Goal: Task Accomplishment & Management: Manage account settings

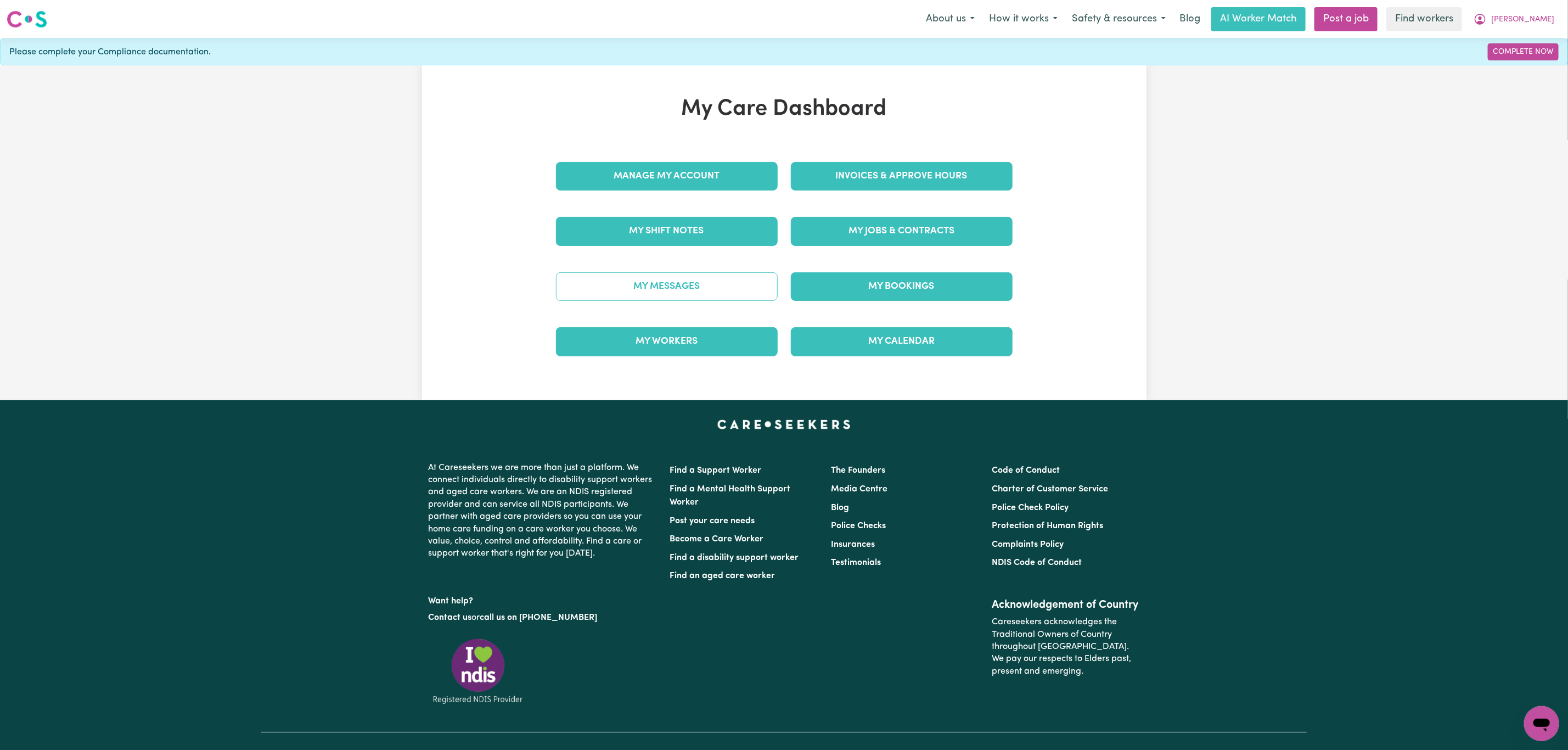
click at [746, 294] on link "My Messages" at bounding box center [666, 286] width 221 height 29
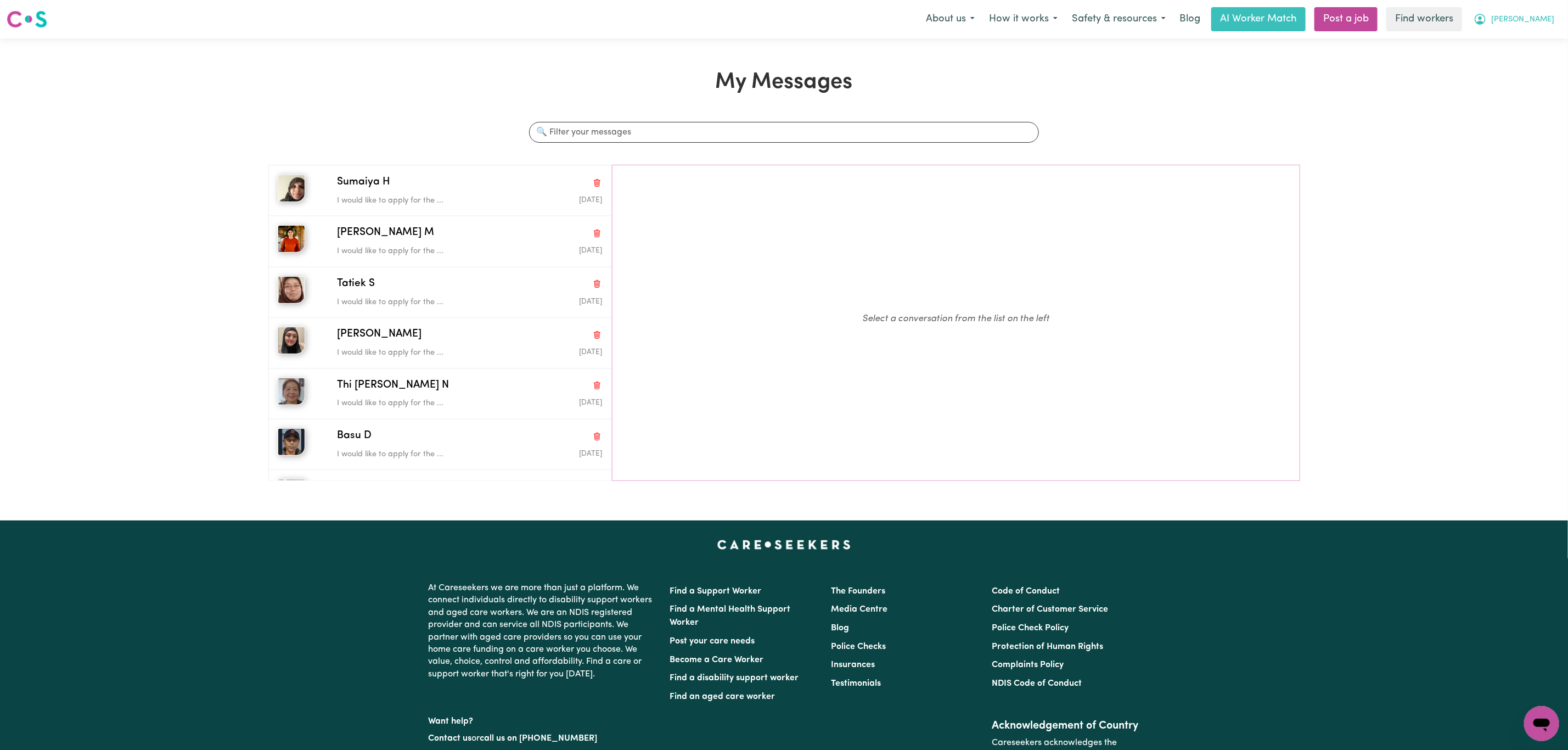
drag, startPoint x: 1547, startPoint y: 10, endPoint x: 1543, endPoint y: 27, distance: 17.5
click at [1547, 10] on button "[PERSON_NAME]" at bounding box center [1514, 19] width 95 height 23
click at [1516, 43] on link "My Dashboard" at bounding box center [1517, 43] width 87 height 21
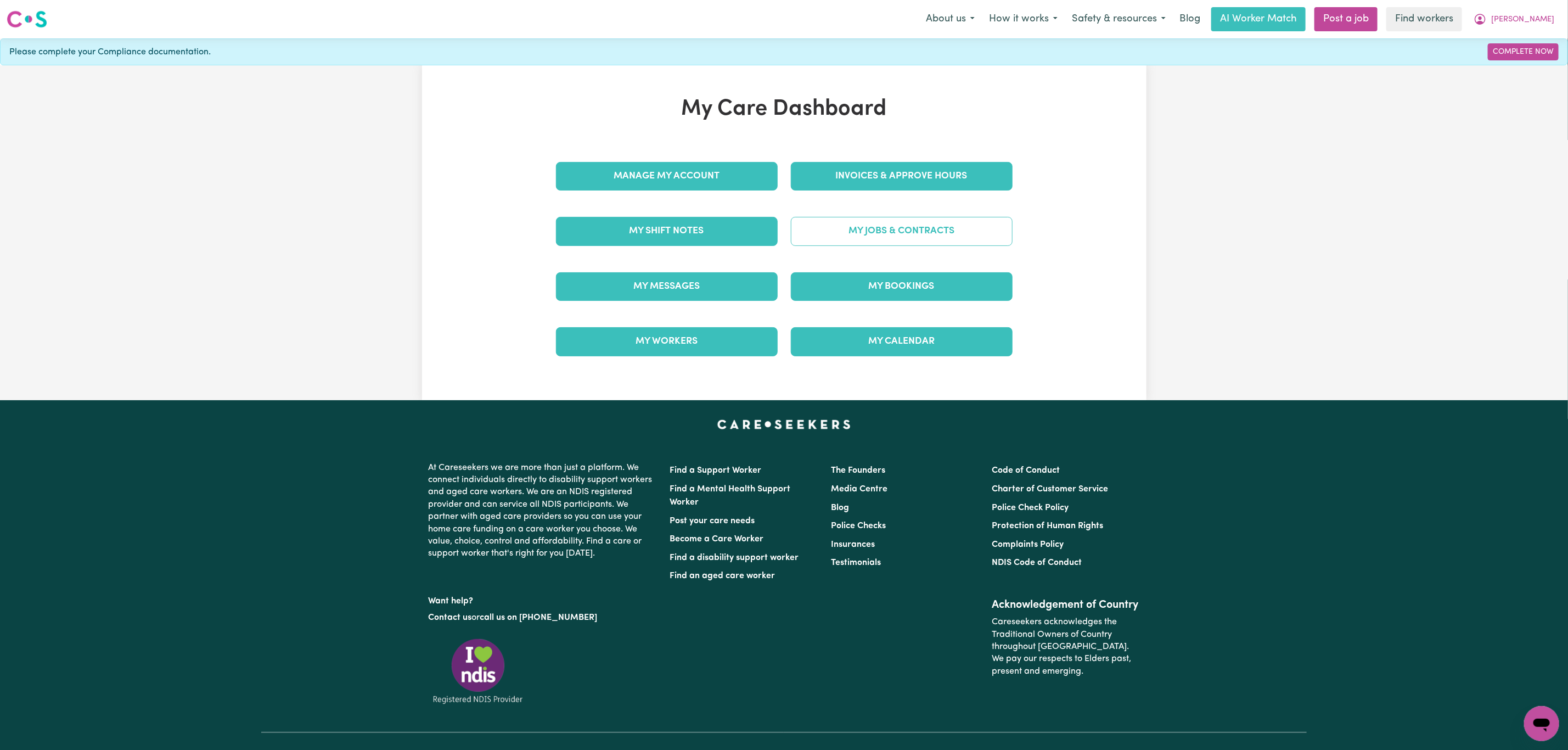
click at [863, 236] on link "My Jobs & Contracts" at bounding box center [901, 231] width 221 height 29
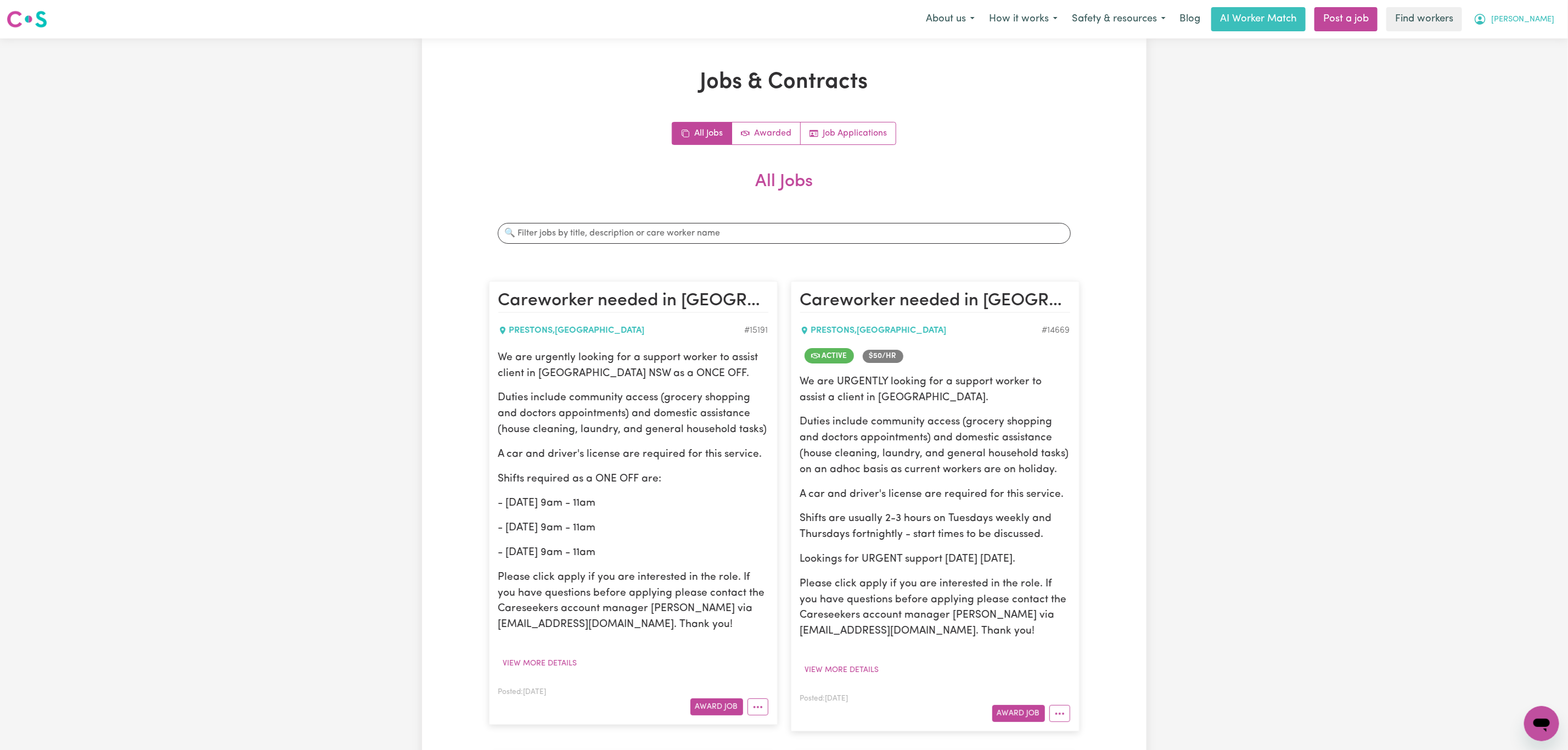
click at [1543, 20] on span "[PERSON_NAME]" at bounding box center [1523, 19] width 63 height 12
click at [1531, 44] on link "My Dashboard" at bounding box center [1517, 43] width 87 height 21
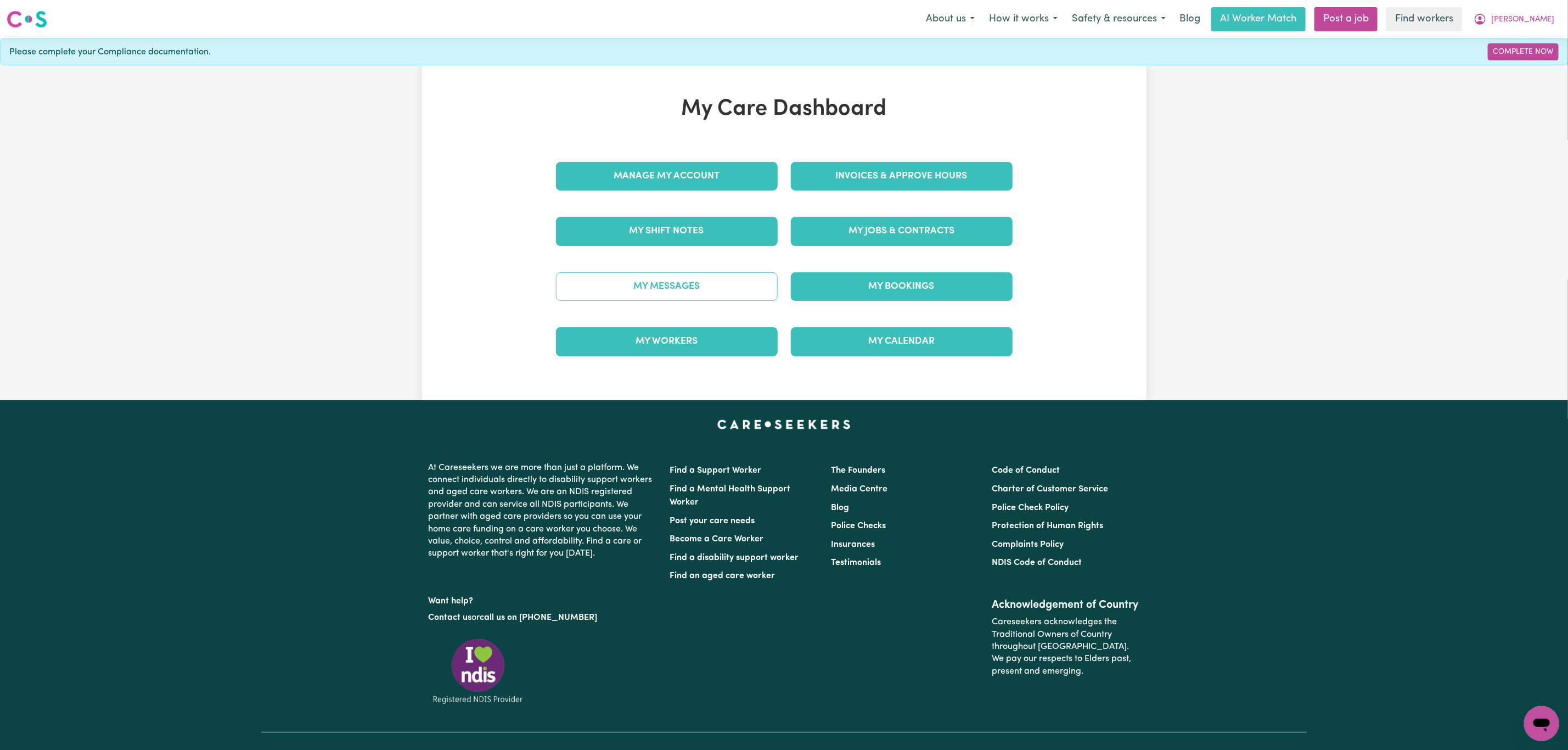
click at [645, 290] on link "My Messages" at bounding box center [666, 286] width 221 height 29
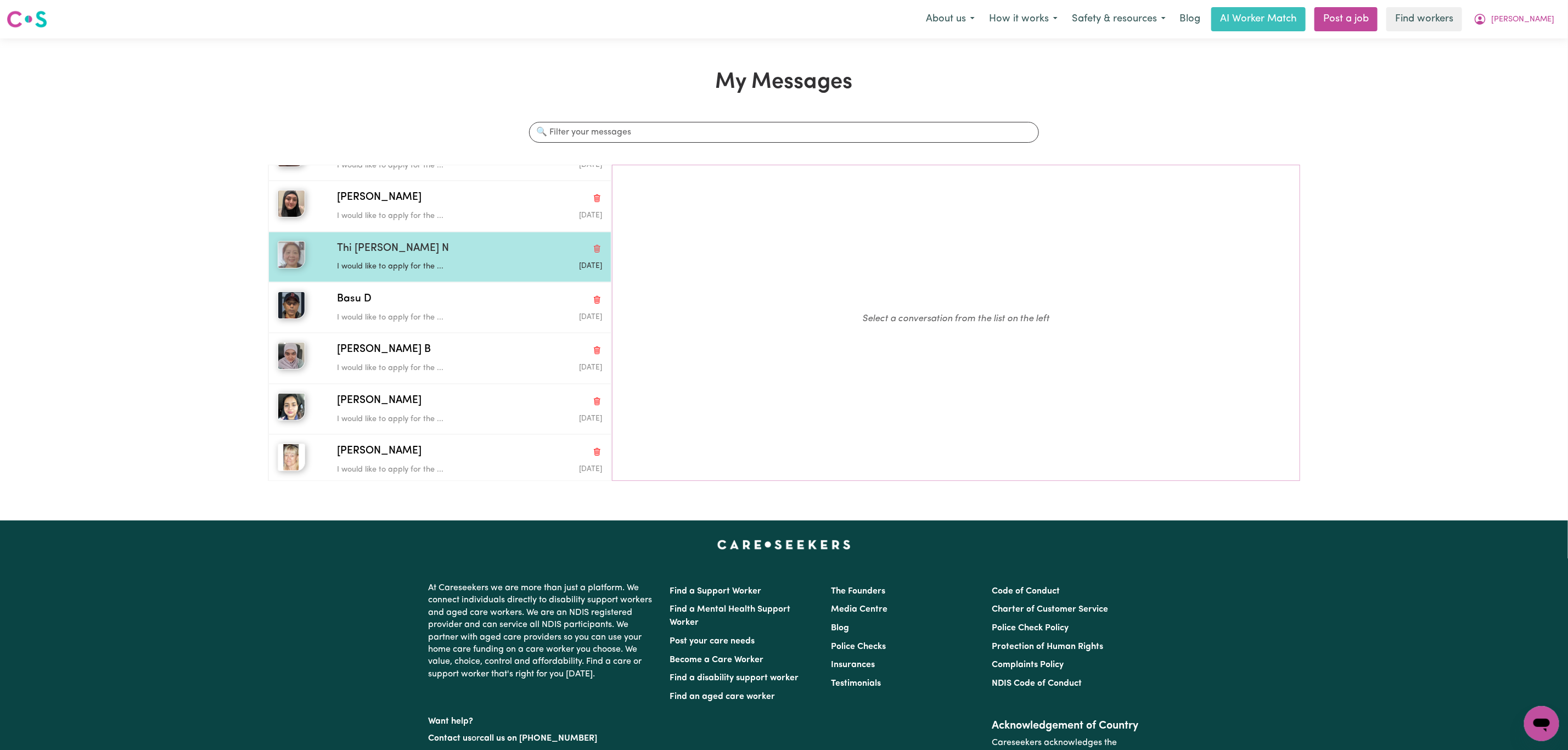
scroll to position [165, 0]
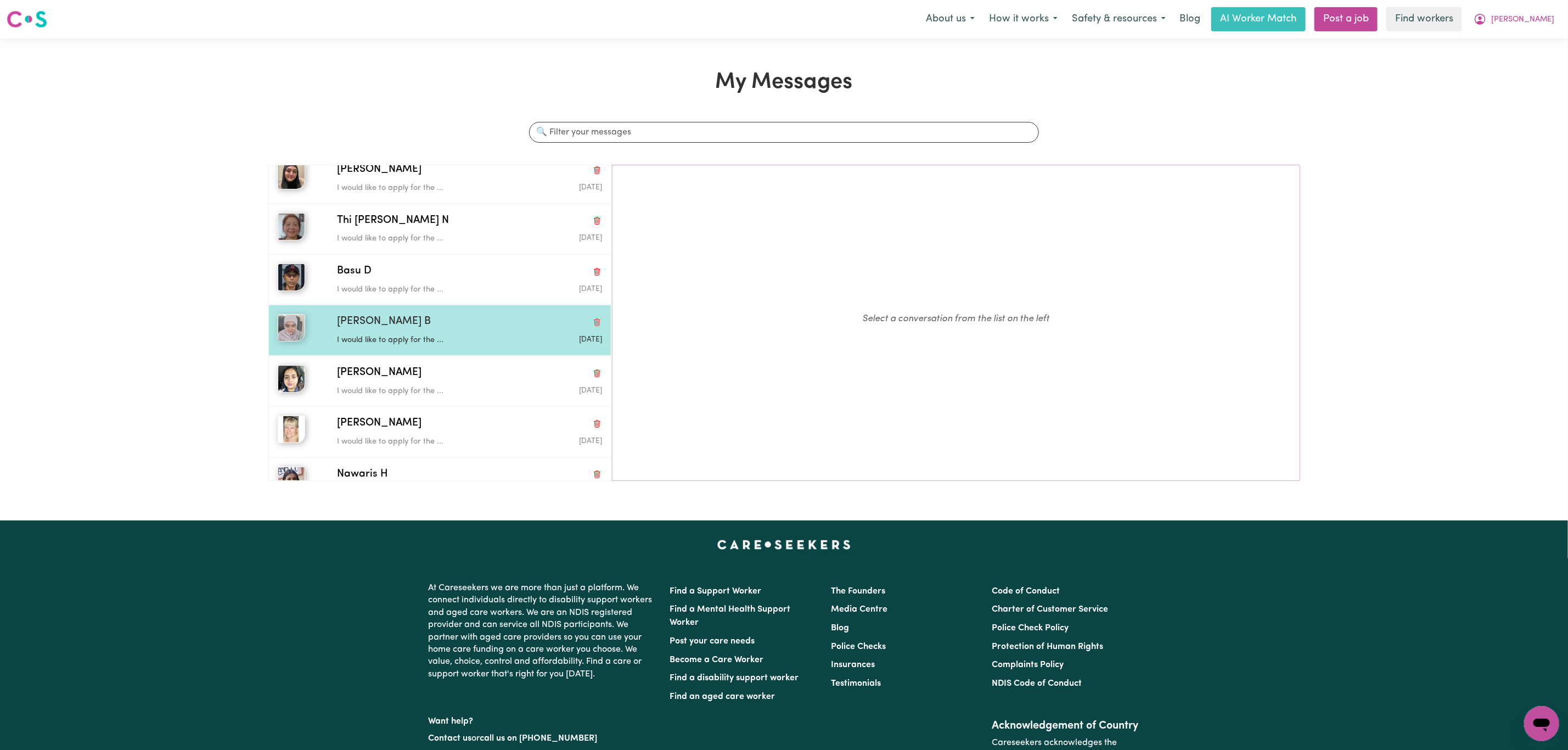
click at [390, 334] on div "I would like to apply for the ..." at bounding box center [425, 338] width 177 height 16
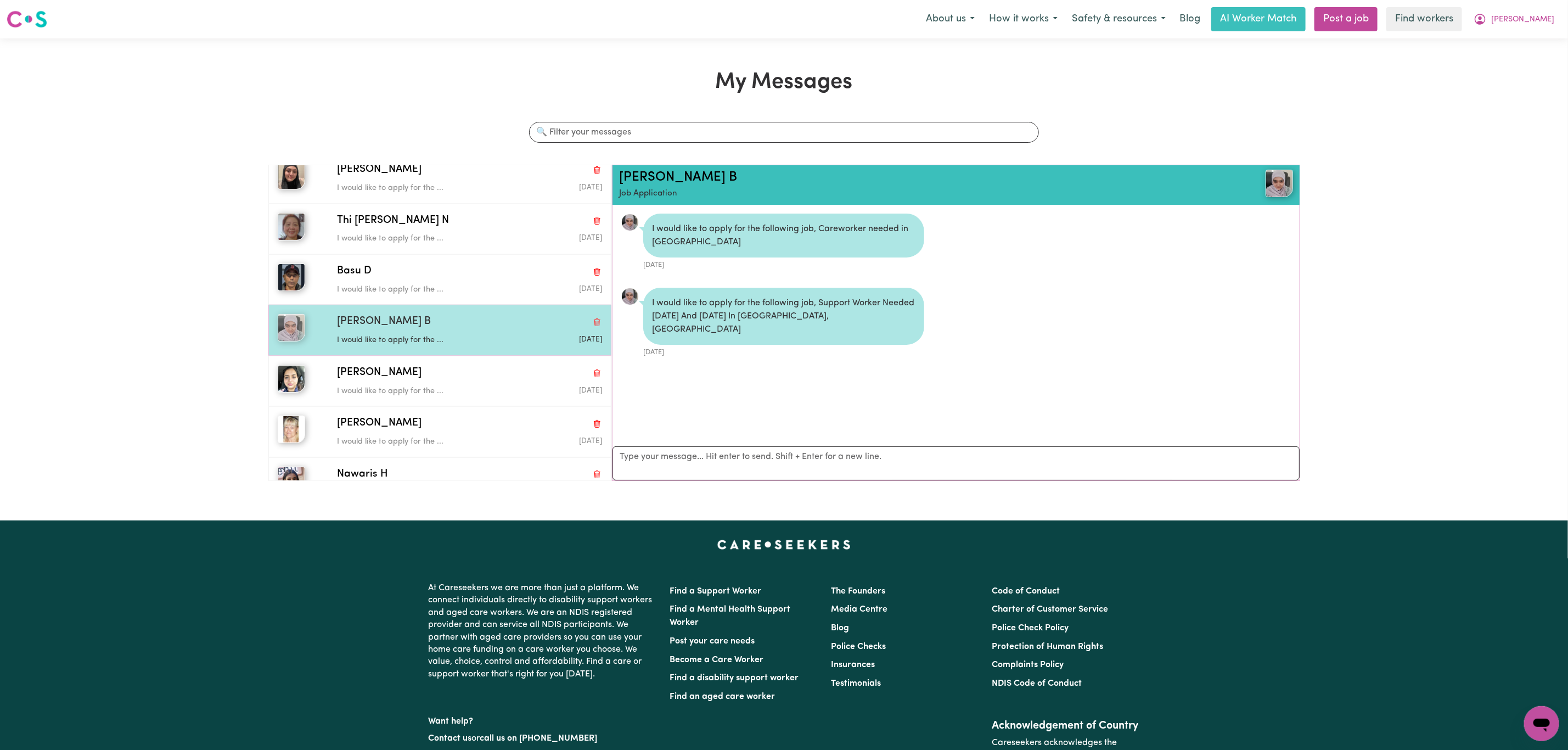
scroll to position [7, 0]
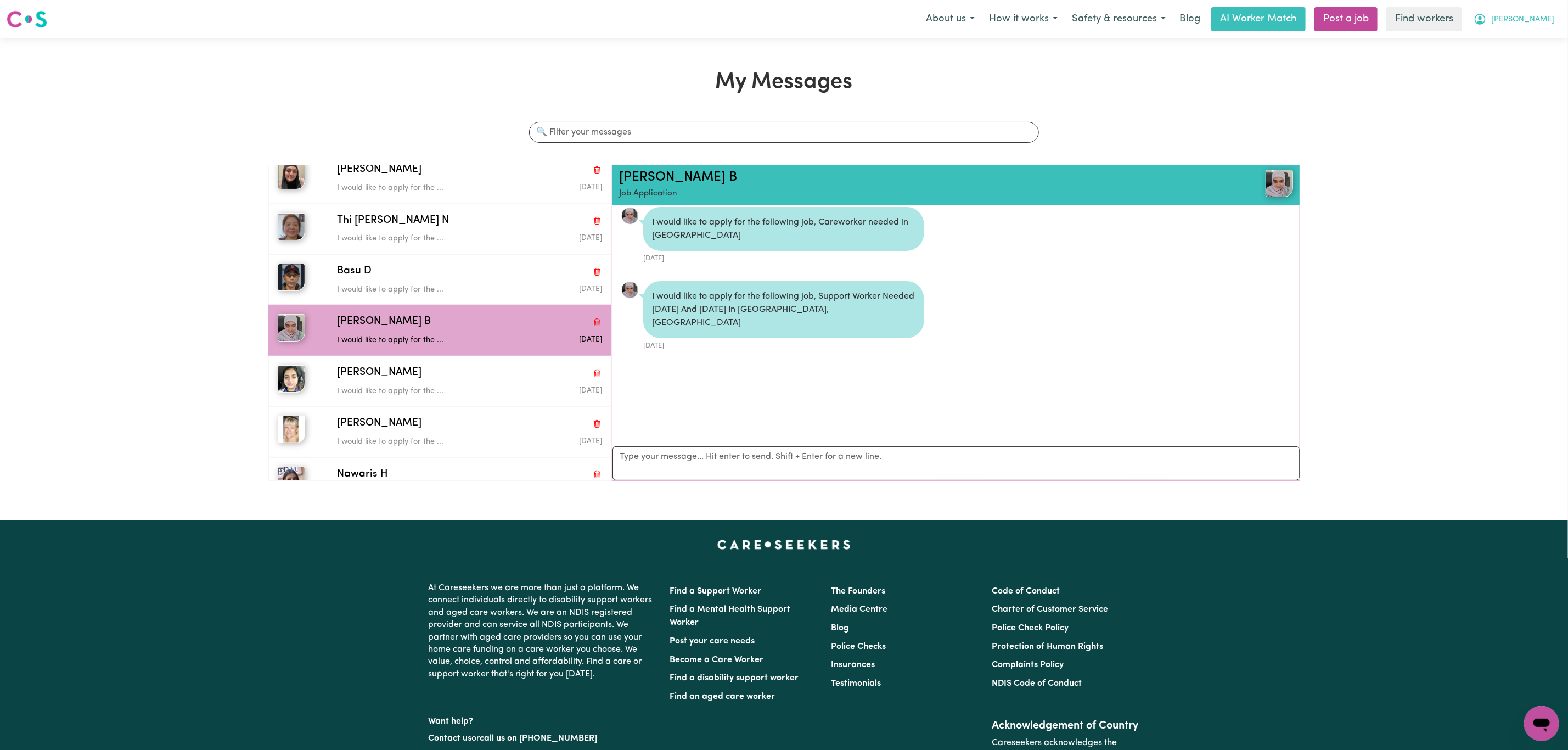
click at [1541, 28] on button "[PERSON_NAME]" at bounding box center [1514, 19] width 95 height 23
click at [1537, 38] on link "My Dashboard" at bounding box center [1517, 43] width 87 height 21
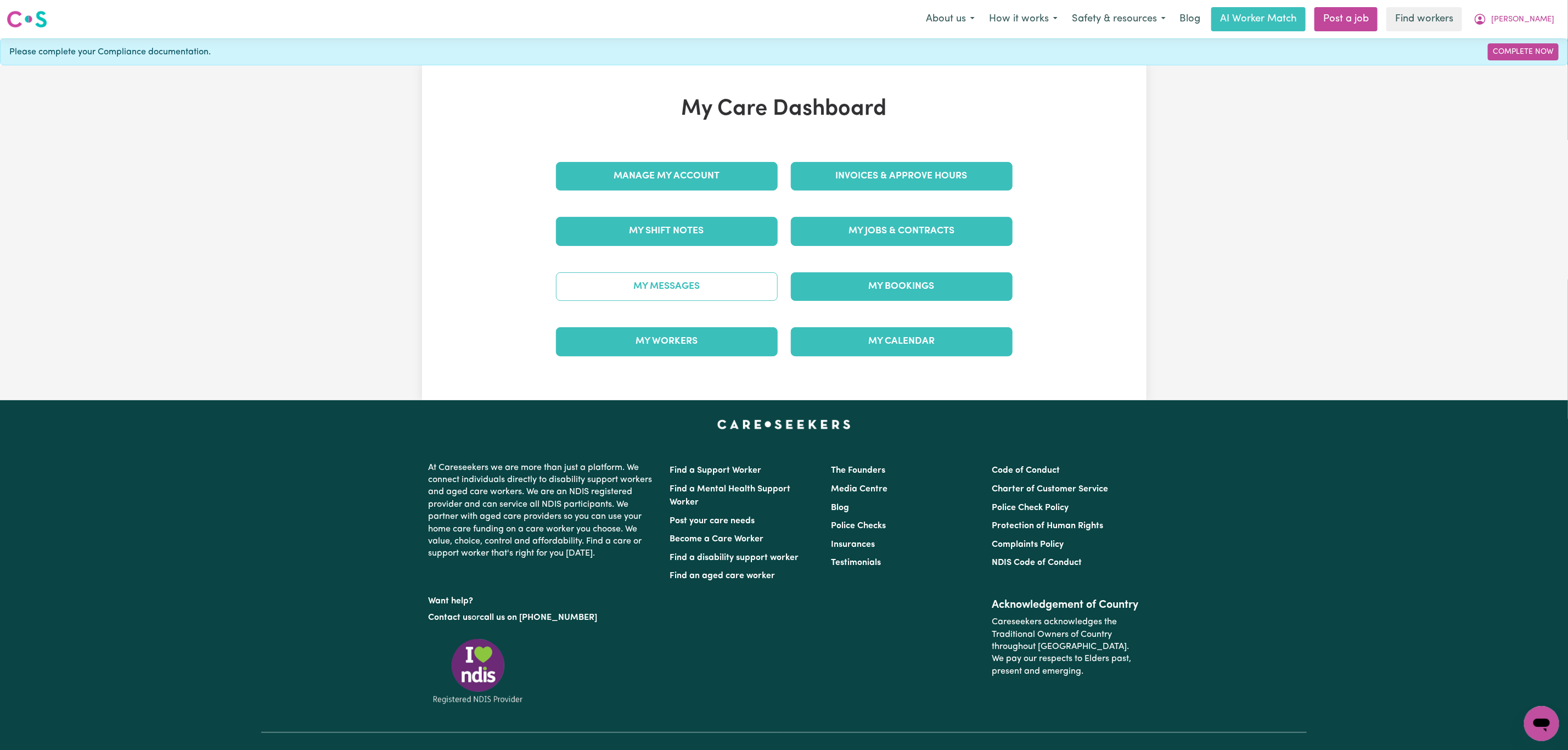
click at [672, 295] on link "My Messages" at bounding box center [666, 286] width 221 height 29
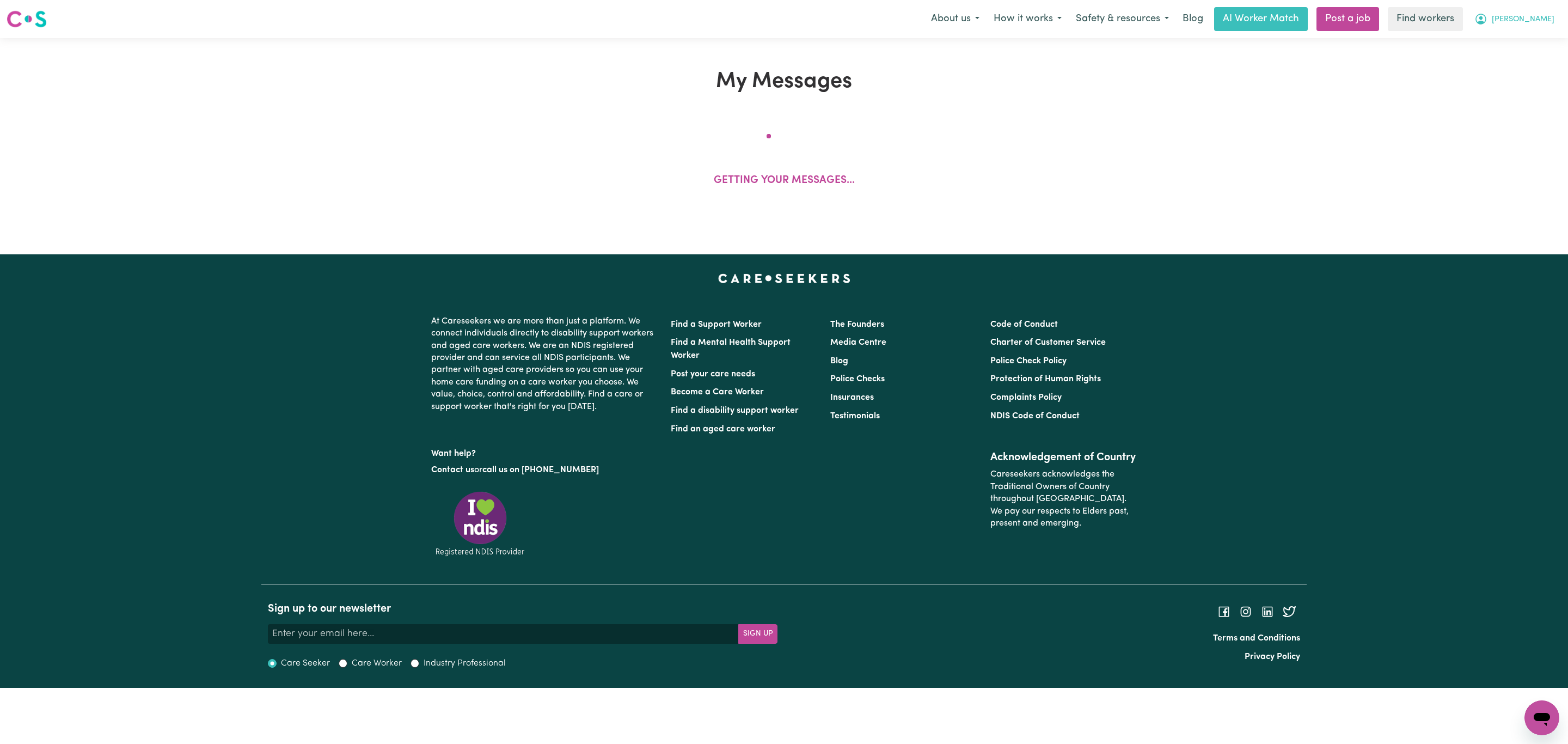
click at [1527, 21] on span "[PERSON_NAME]" at bounding box center [1523, 19] width 62 height 12
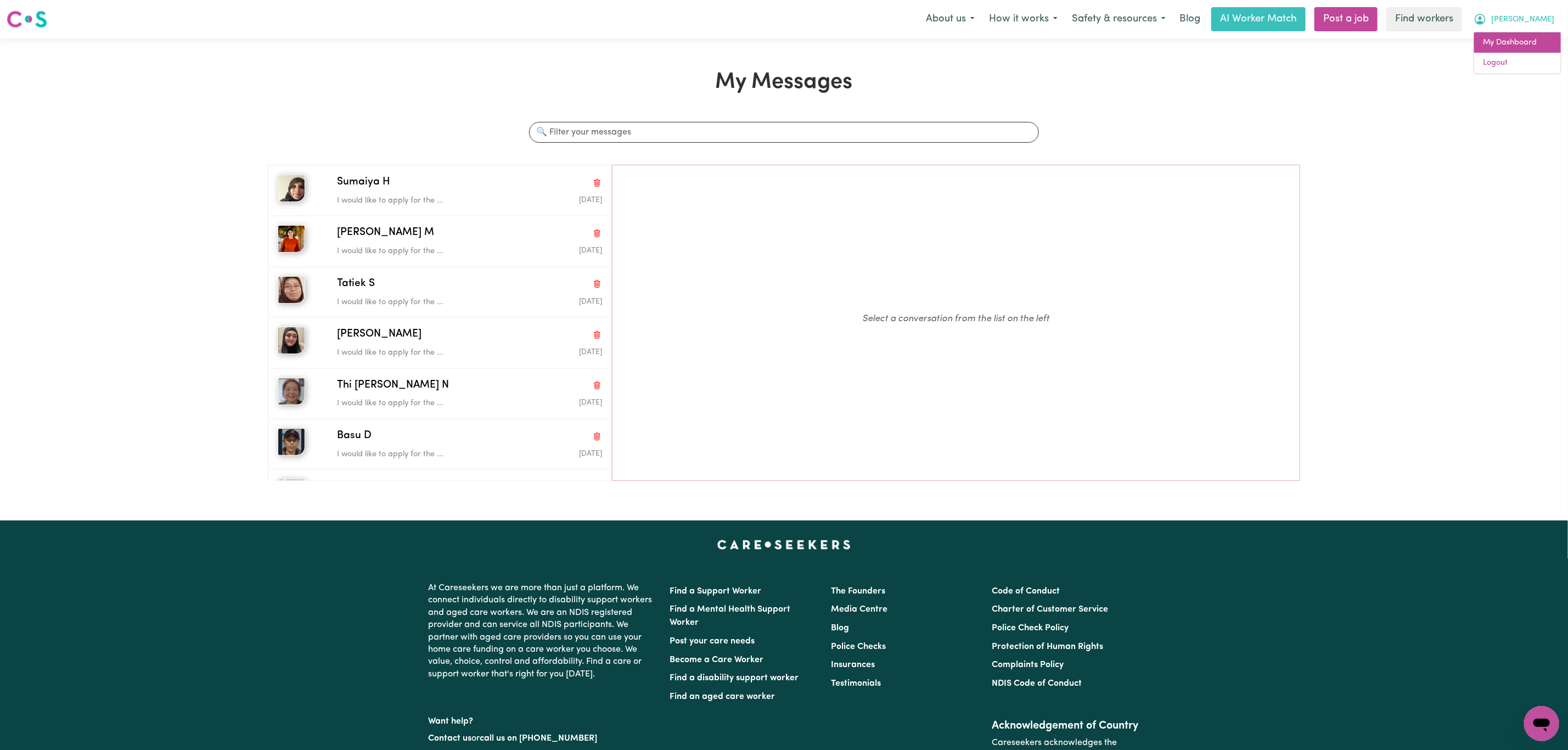
click at [1530, 44] on link "My Dashboard" at bounding box center [1517, 43] width 87 height 21
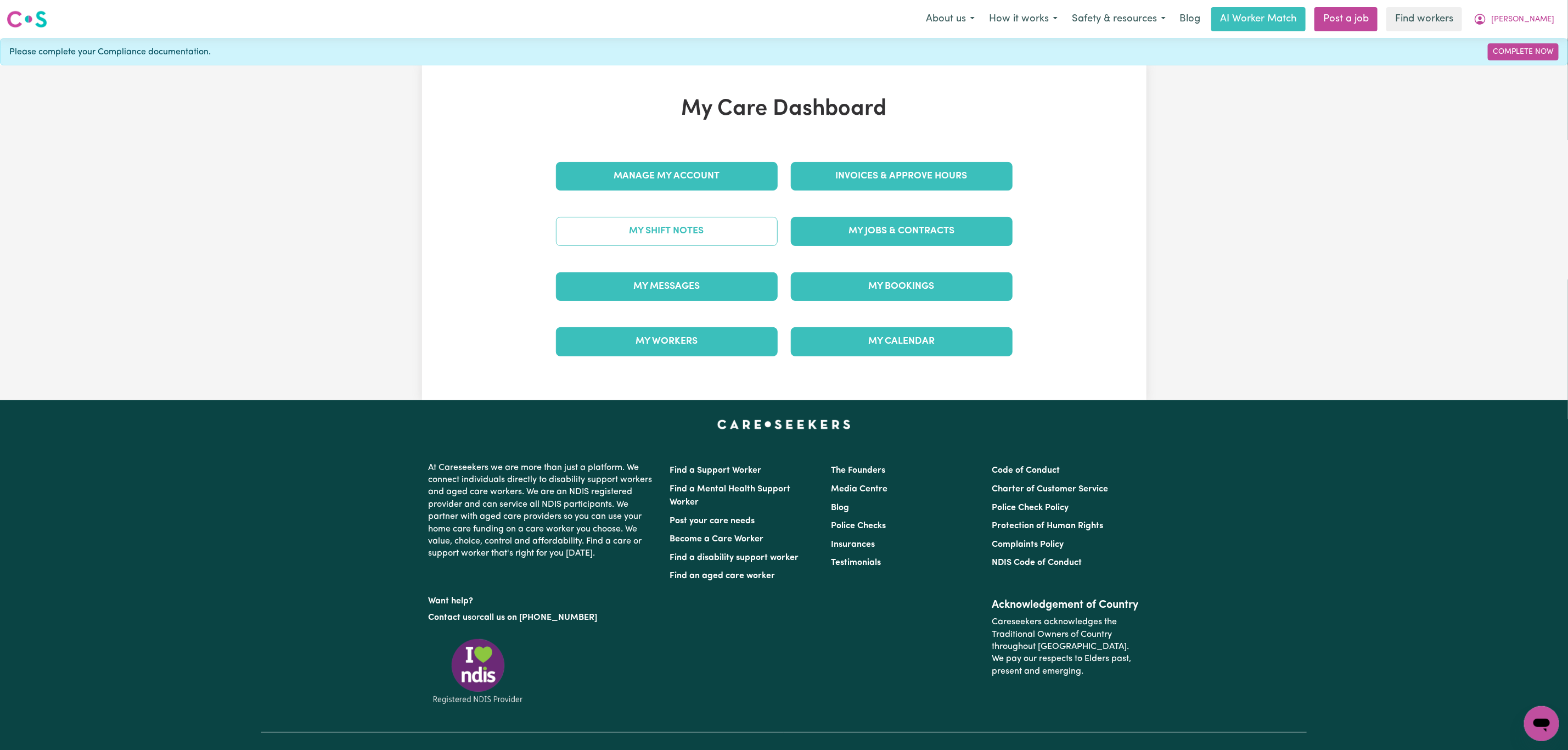
click at [666, 236] on link "My Shift Notes" at bounding box center [666, 231] width 221 height 29
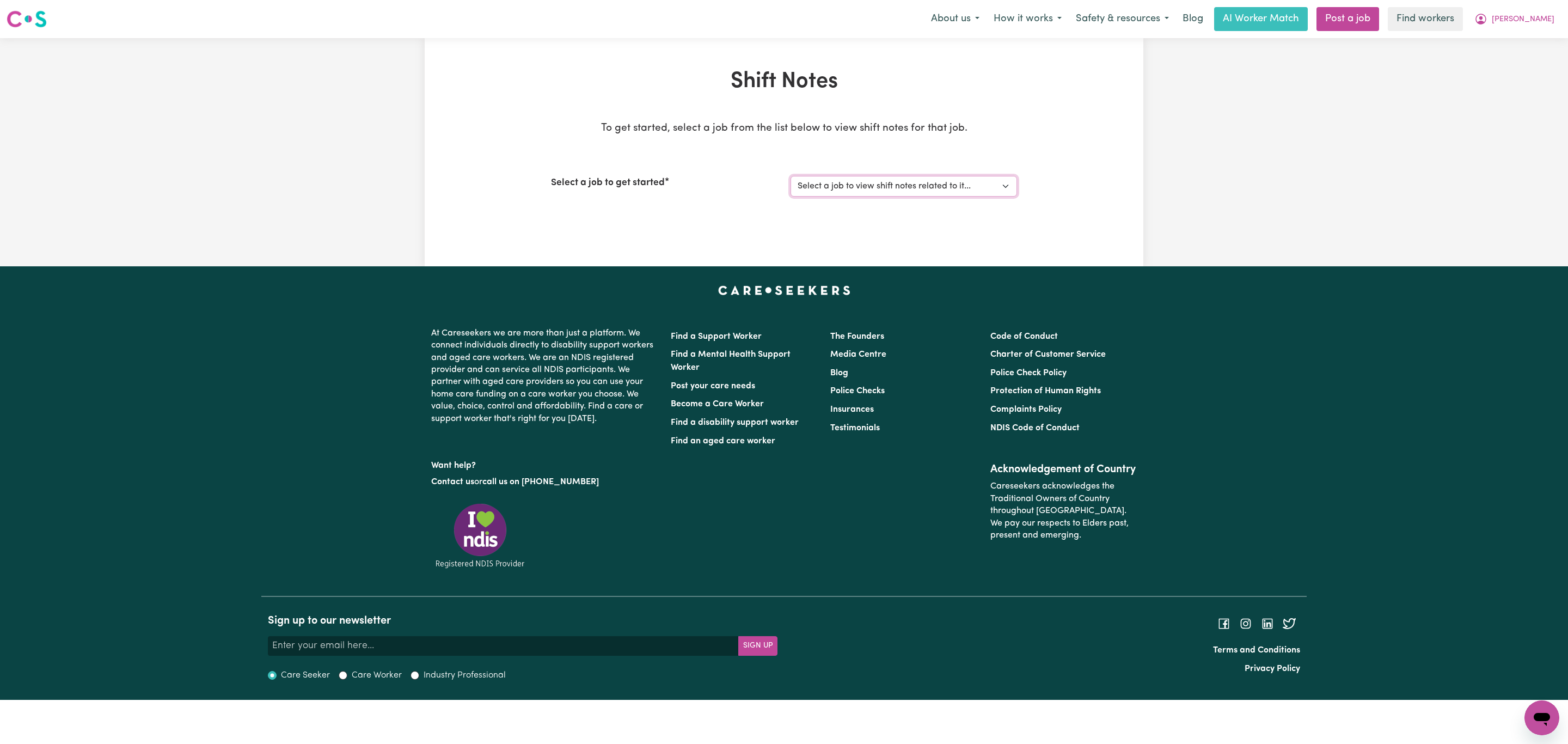
click at [846, 189] on select "Select a job to view shift notes related to it... Careworker needed in [GEOGRAP…" at bounding box center [904, 186] width 227 height 21
click at [790, 176] on select "Select a job to view shift notes related to it... Careworker needed in [GEOGRAP…" at bounding box center [904, 186] width 227 height 21
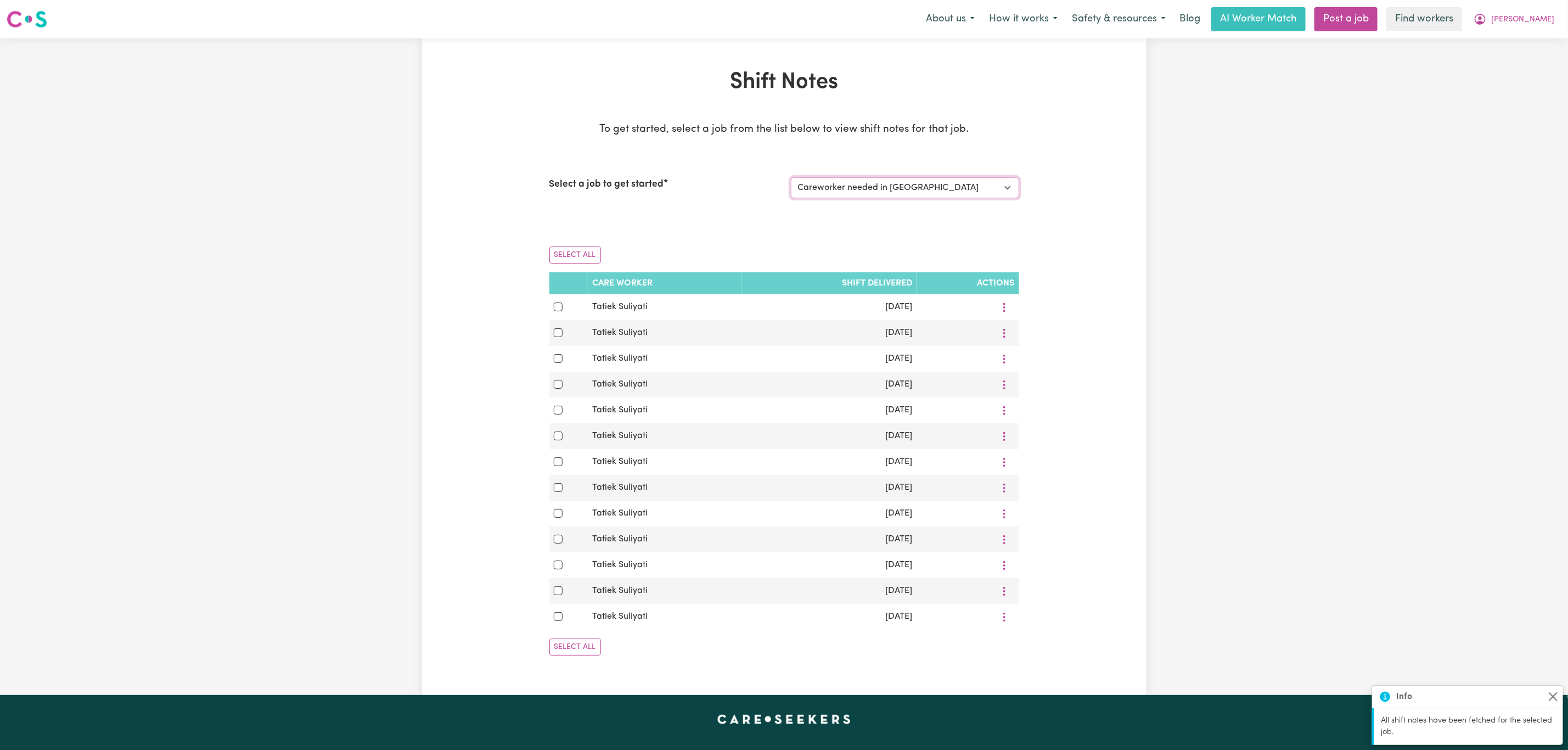
click at [881, 190] on select "Select a job to view shift notes related to it... Careworker needed in [GEOGRAP…" at bounding box center [905, 188] width 229 height 21
click at [791, 177] on select "Select a job to view shift notes related to it... Careworker needed in [GEOGRAP…" at bounding box center [905, 188] width 229 height 21
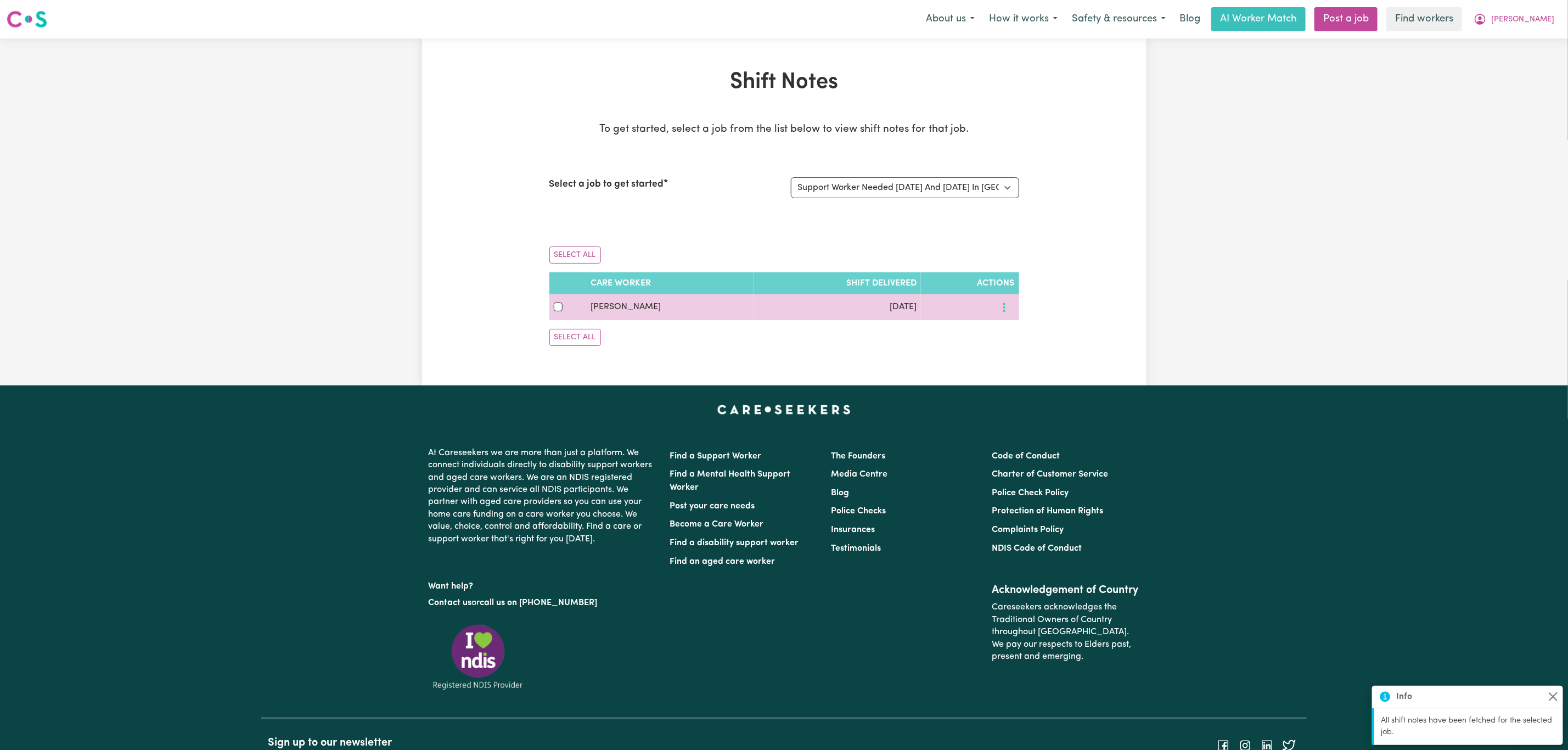
click at [1003, 306] on icon "More options" at bounding box center [1004, 307] width 11 height 11
drag, startPoint x: 1004, startPoint y: 313, endPoint x: 1033, endPoint y: 338, distance: 38.3
click at [1033, 338] on span "View Shift Note" at bounding box center [1045, 333] width 60 height 9
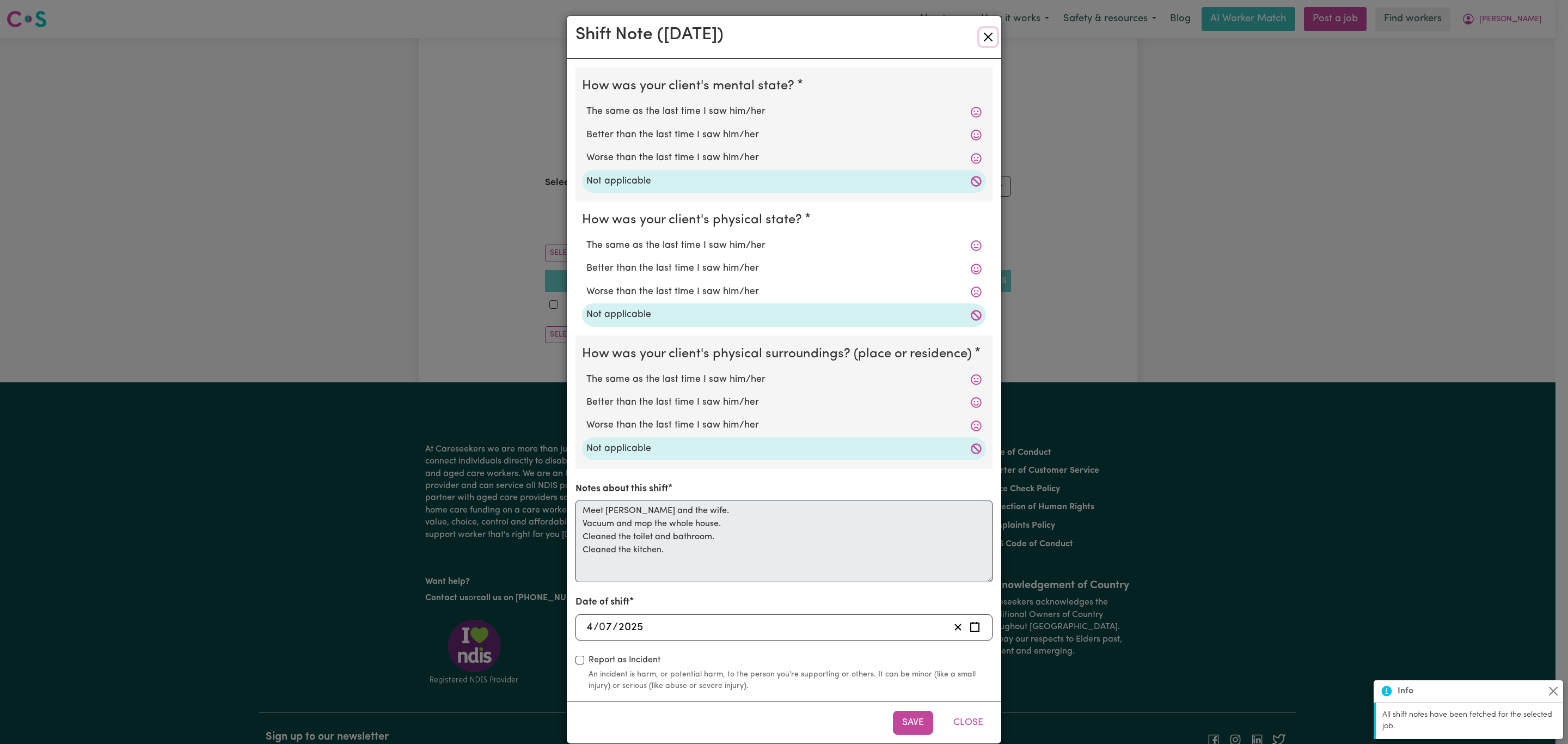
click at [980, 37] on button "Close" at bounding box center [988, 37] width 17 height 17
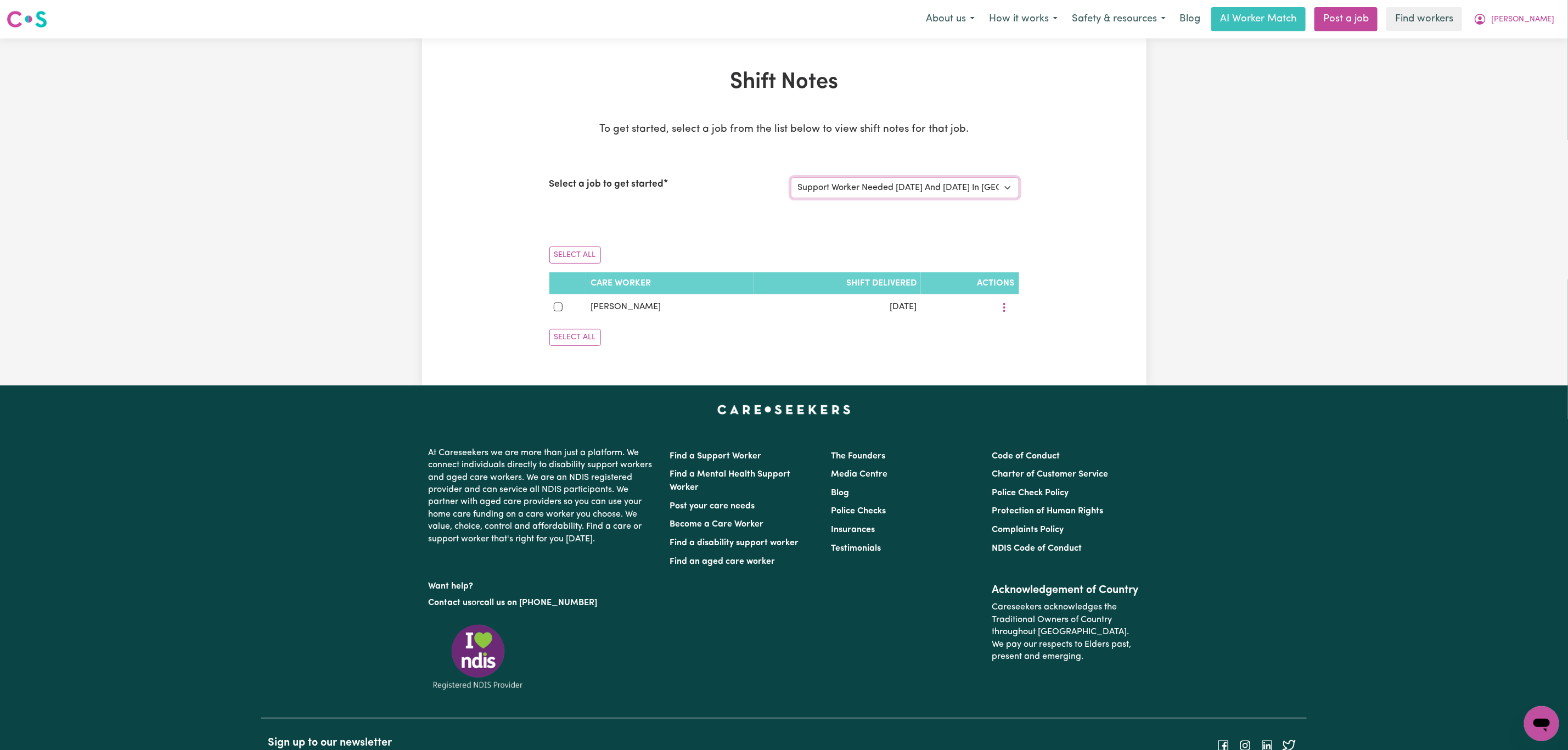
click at [924, 182] on select "Select a job to view shift notes related to it... Careworker needed in [GEOGRAP…" at bounding box center [905, 188] width 229 height 21
click at [791, 177] on select "Select a job to view shift notes related to it... Careworker needed in [GEOGRAP…" at bounding box center [905, 188] width 229 height 21
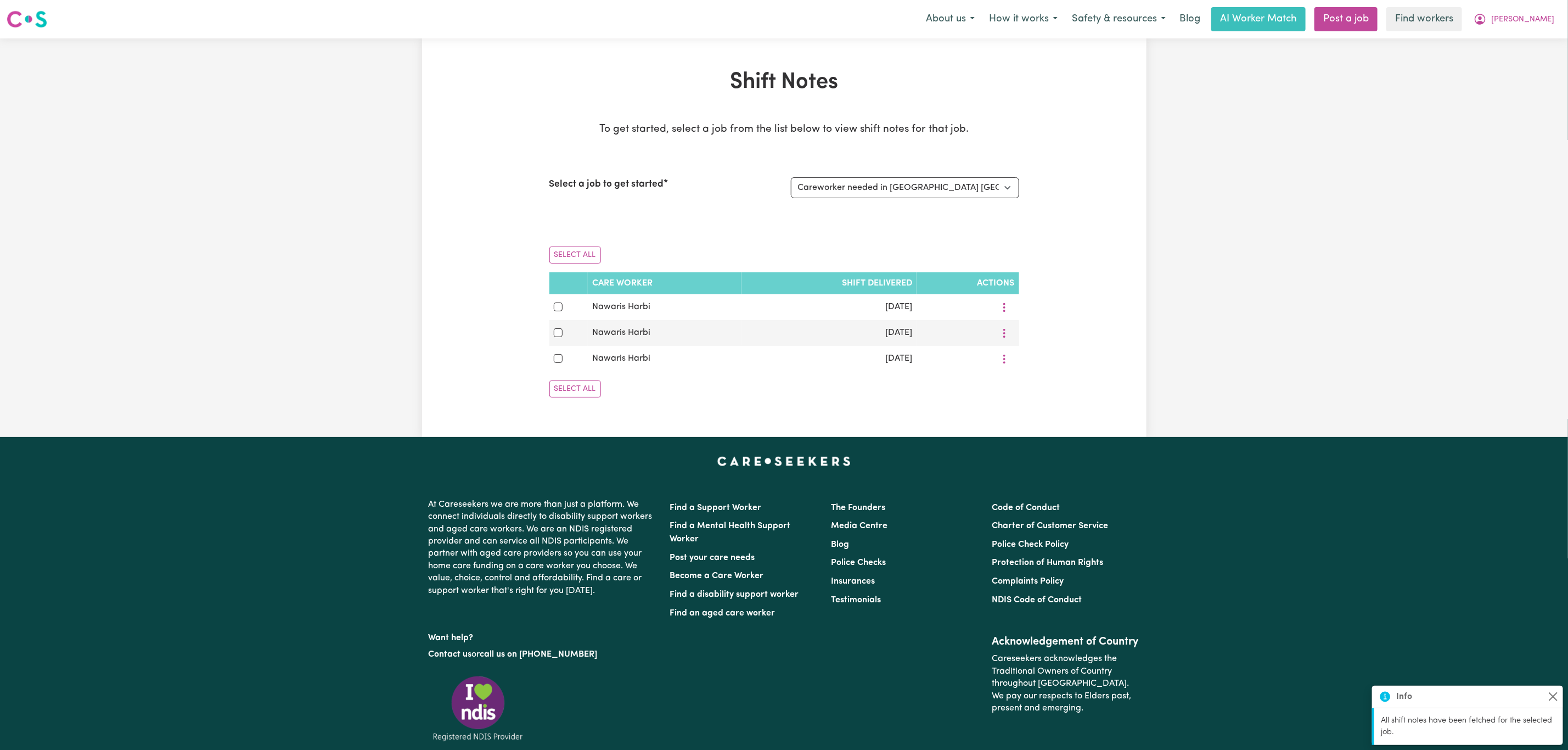
click at [899, 173] on div "Select a job to get started Select a job to view shift notes related to it... C…" at bounding box center [784, 188] width 470 height 47
click at [899, 188] on select "Select a job to view shift notes related to it... Careworker needed in [GEOGRAP…" at bounding box center [905, 188] width 229 height 21
click at [791, 177] on select "Select a job to view shift notes related to it... Careworker needed in [GEOGRAP…" at bounding box center [905, 188] width 229 height 21
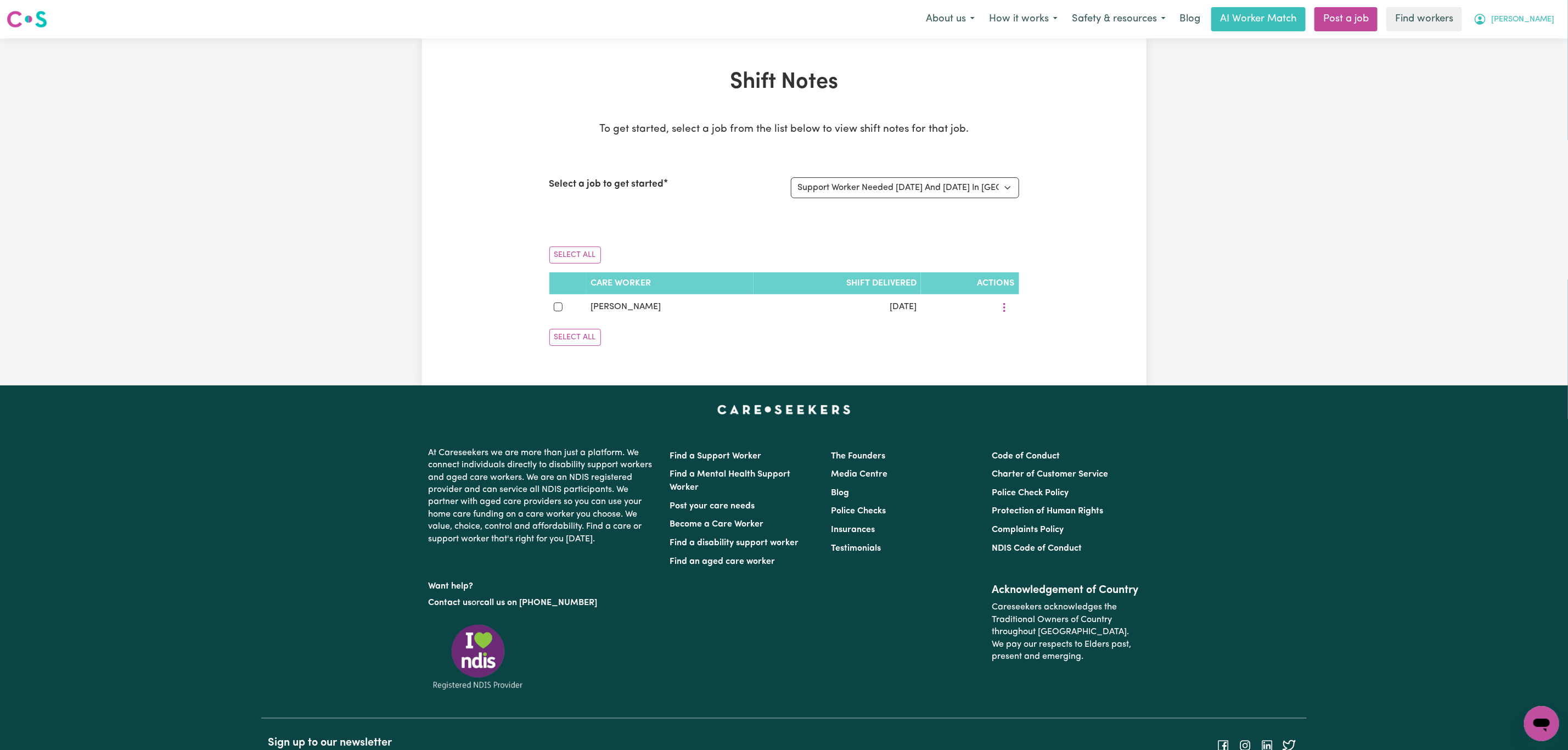
click at [1530, 25] on span "[PERSON_NAME]" at bounding box center [1523, 19] width 63 height 12
drag, startPoint x: 914, startPoint y: 188, endPoint x: 909, endPoint y: 197, distance: 10.3
click at [914, 188] on select "Select a job to view shift notes related to it... Careworker needed in [GEOGRAP…" at bounding box center [905, 188] width 229 height 21
select select "14196"
click at [791, 177] on select "Select a job to view shift notes related to it... Careworker needed in [GEOGRAP…" at bounding box center [905, 188] width 229 height 21
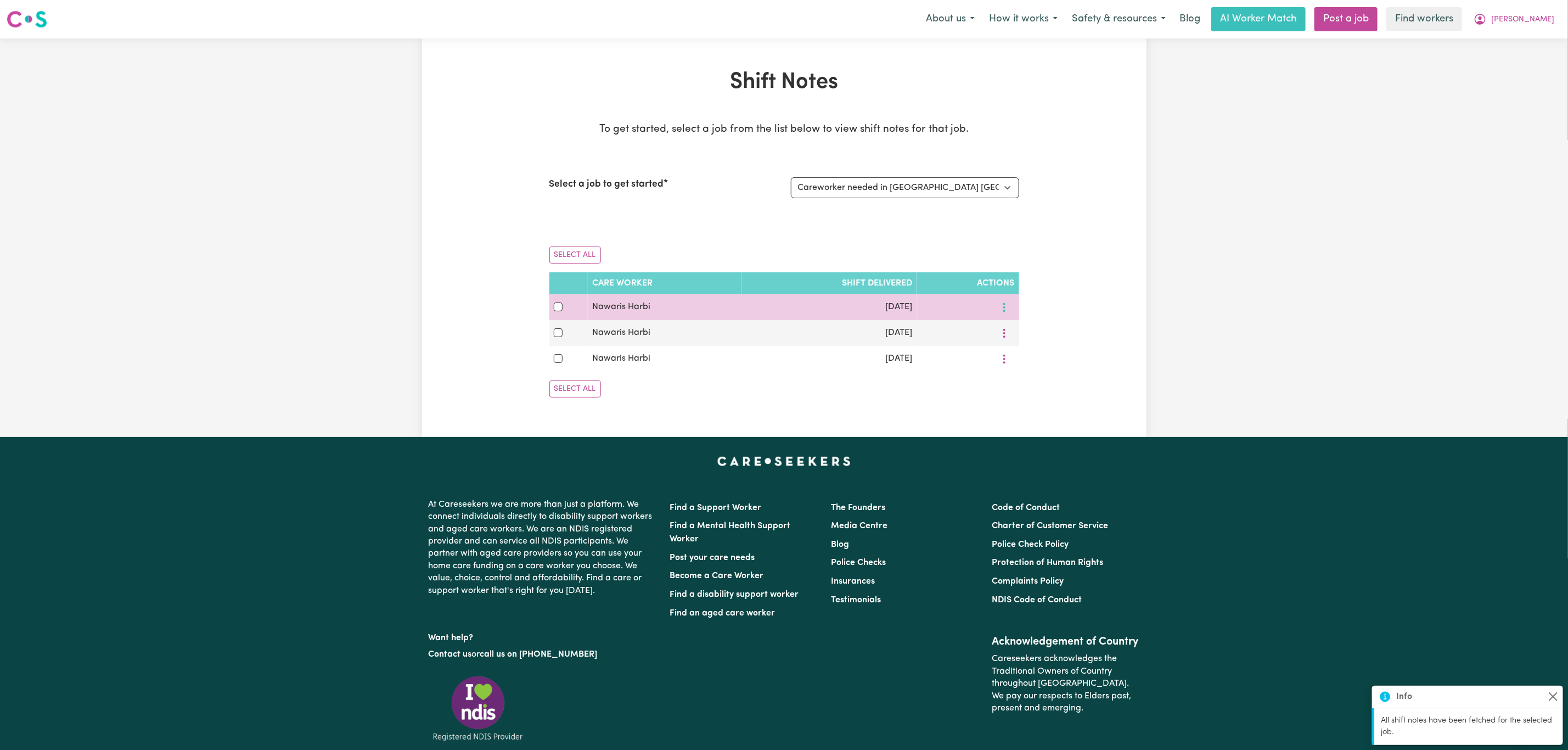
click at [1008, 308] on button "More options" at bounding box center [1004, 307] width 21 height 17
click at [1023, 336] on span "View Shift Note" at bounding box center [1045, 333] width 60 height 9
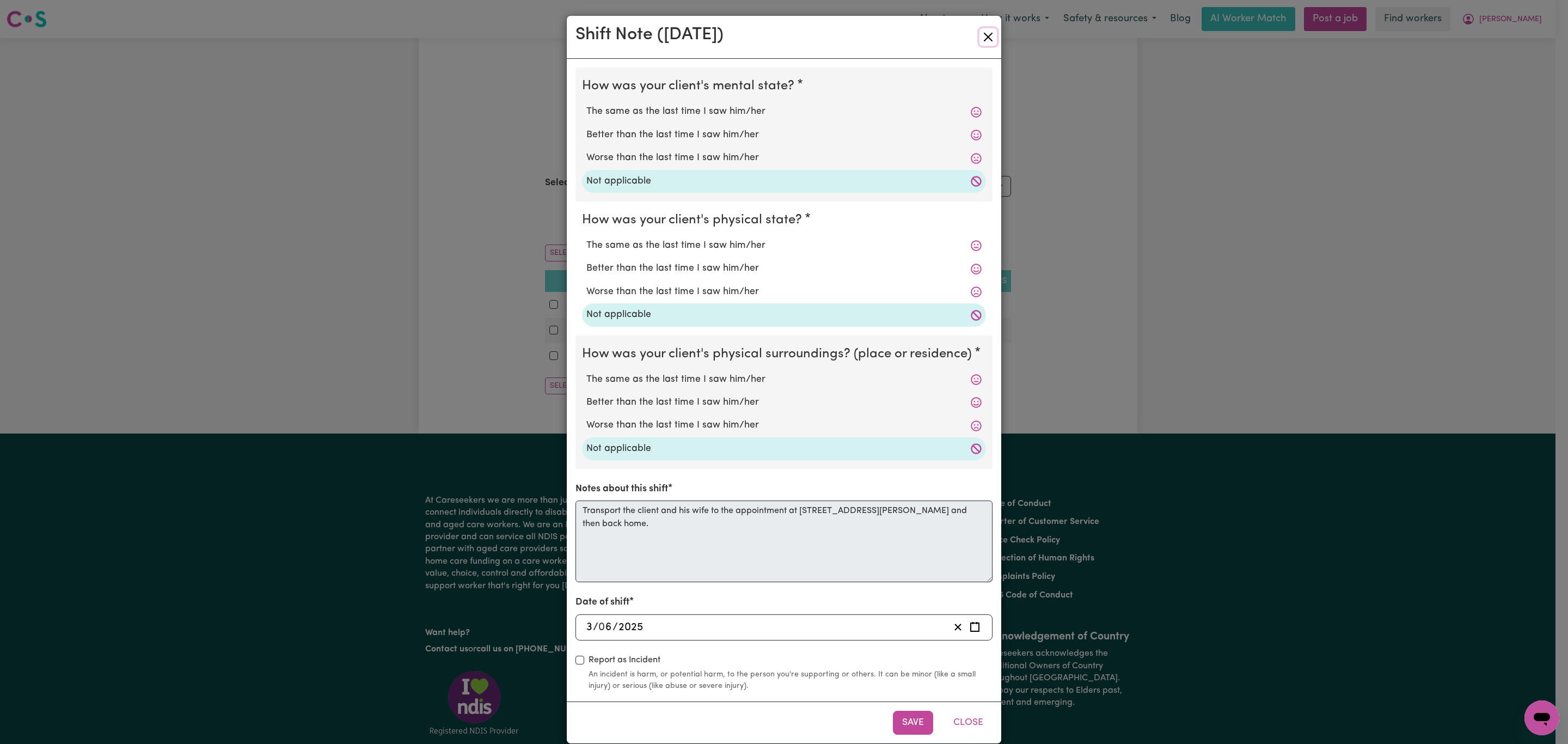
click at [980, 39] on button "Close" at bounding box center [988, 37] width 17 height 17
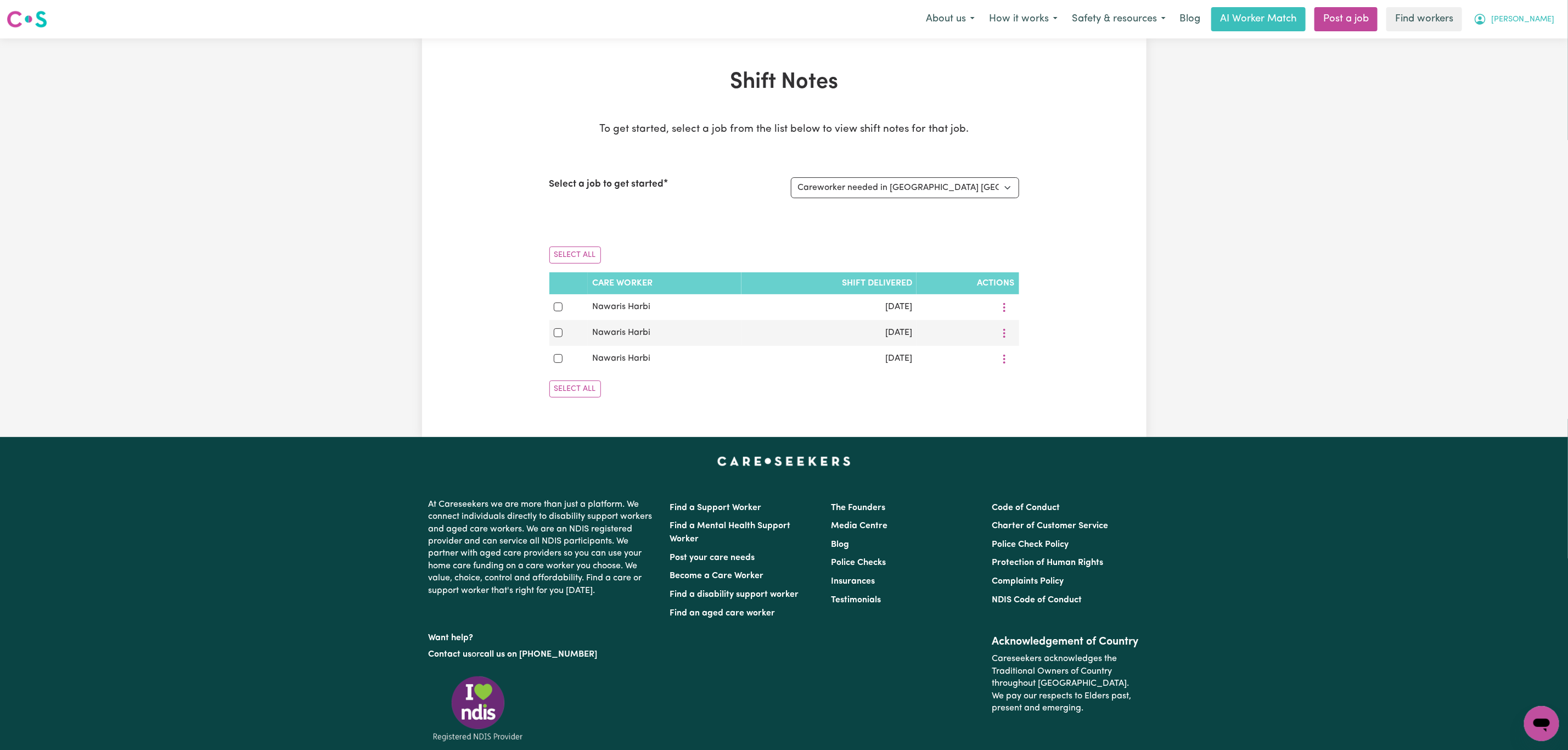
click at [1520, 28] on button "[PERSON_NAME]" at bounding box center [1514, 19] width 95 height 23
click at [1520, 44] on link "My Dashboard" at bounding box center [1517, 43] width 87 height 21
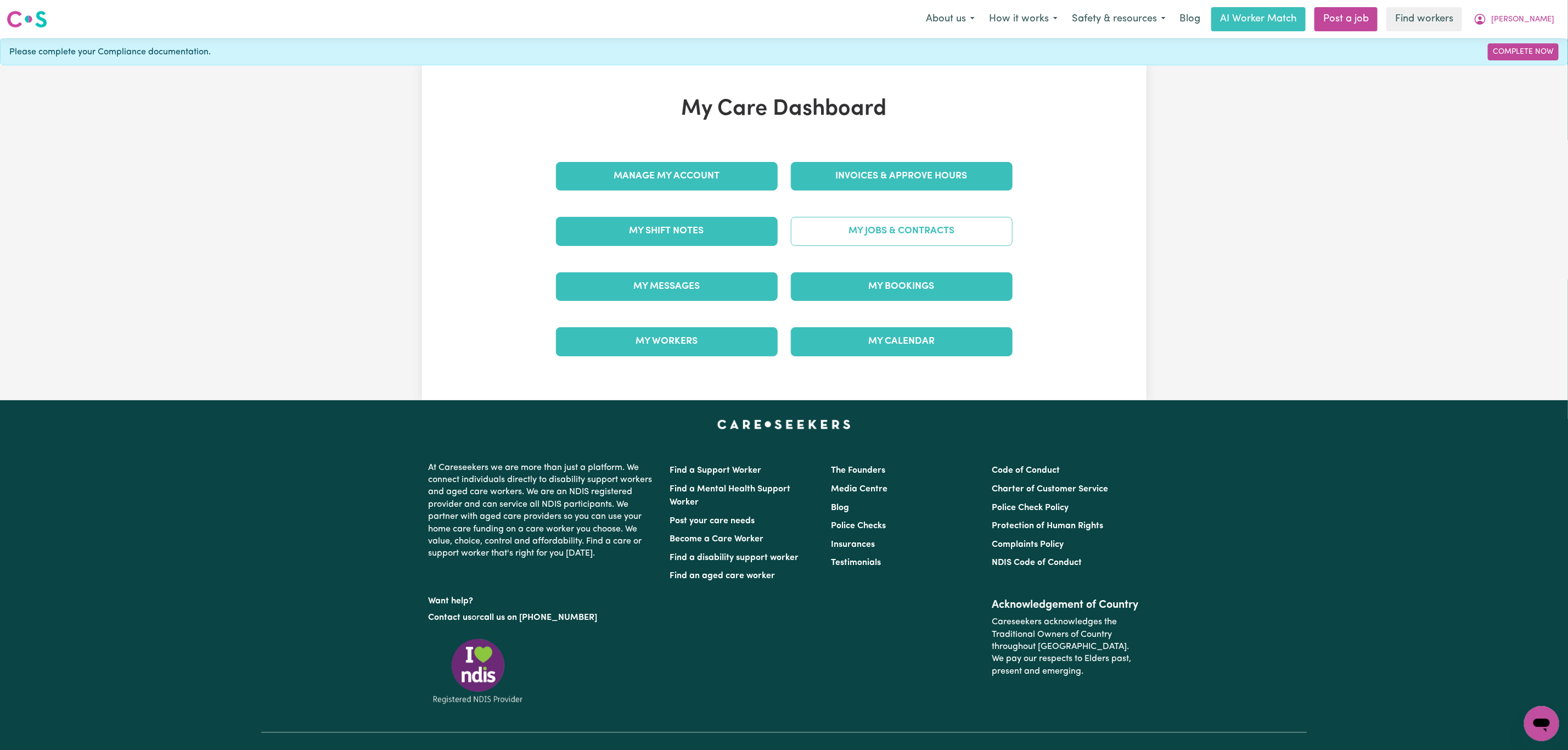
click at [928, 234] on link "My Jobs & Contracts" at bounding box center [901, 231] width 221 height 29
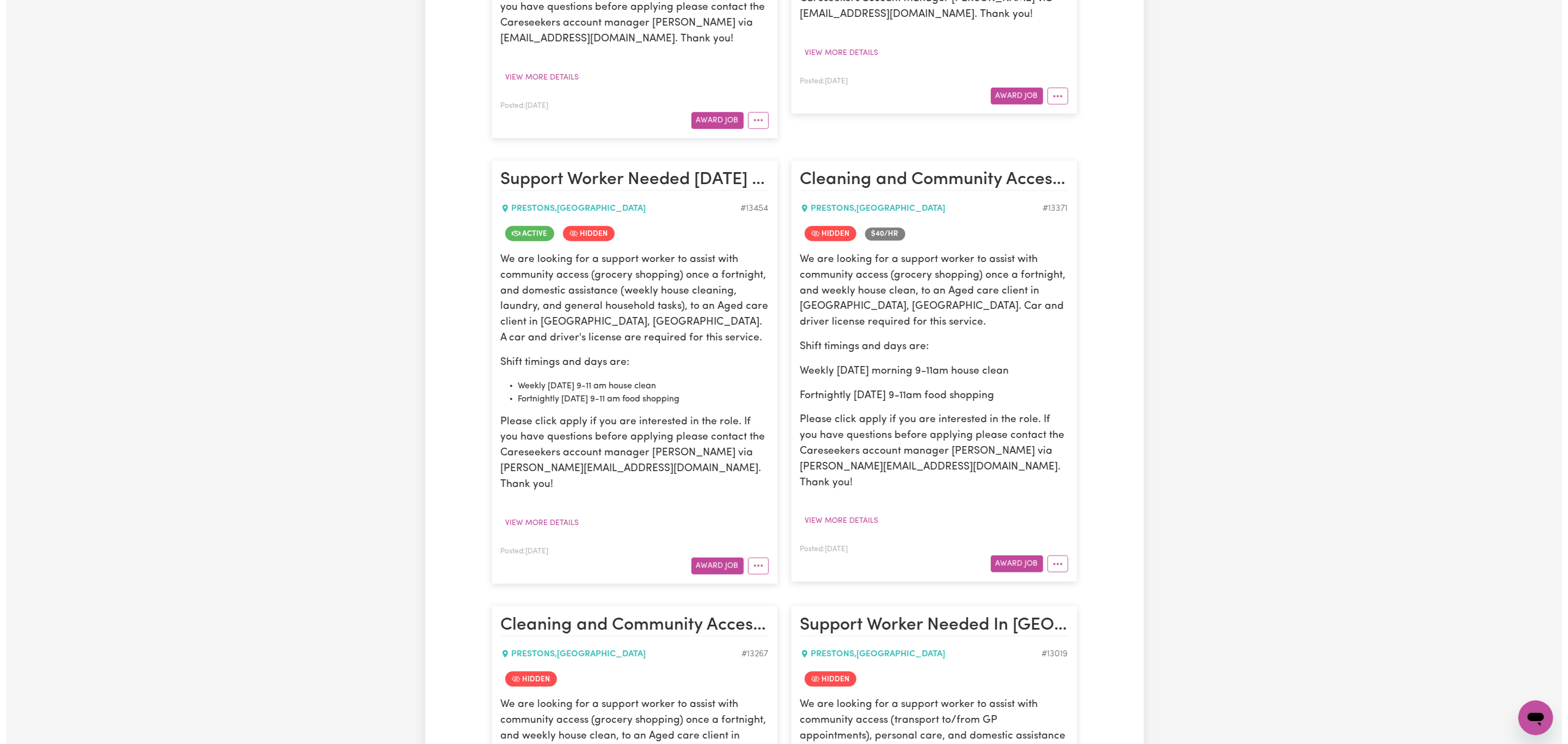
scroll to position [1062, 0]
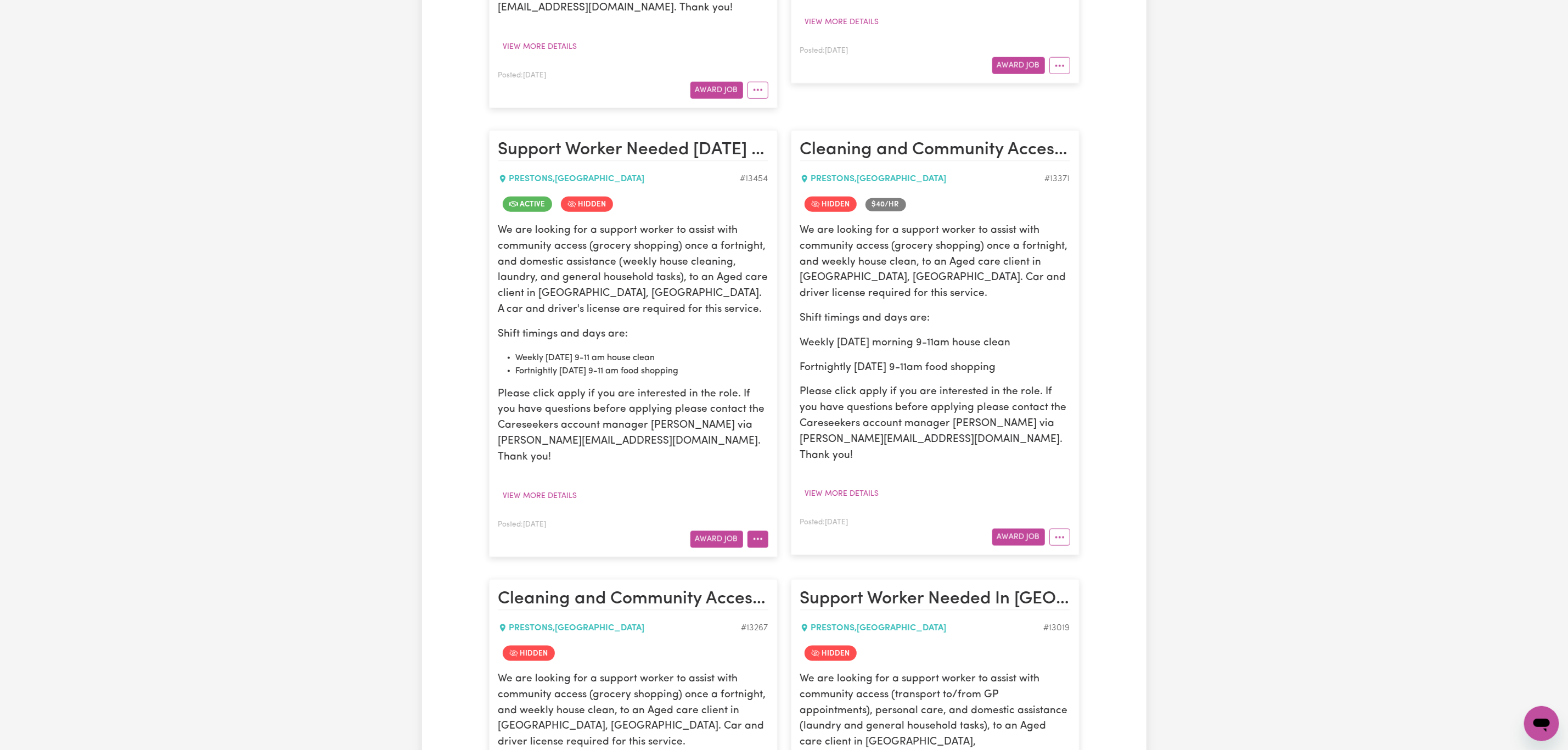
click at [753, 544] on icon "More options" at bounding box center [758, 539] width 11 height 11
click at [804, 571] on link "View/Edit Contract" at bounding box center [801, 566] width 106 height 22
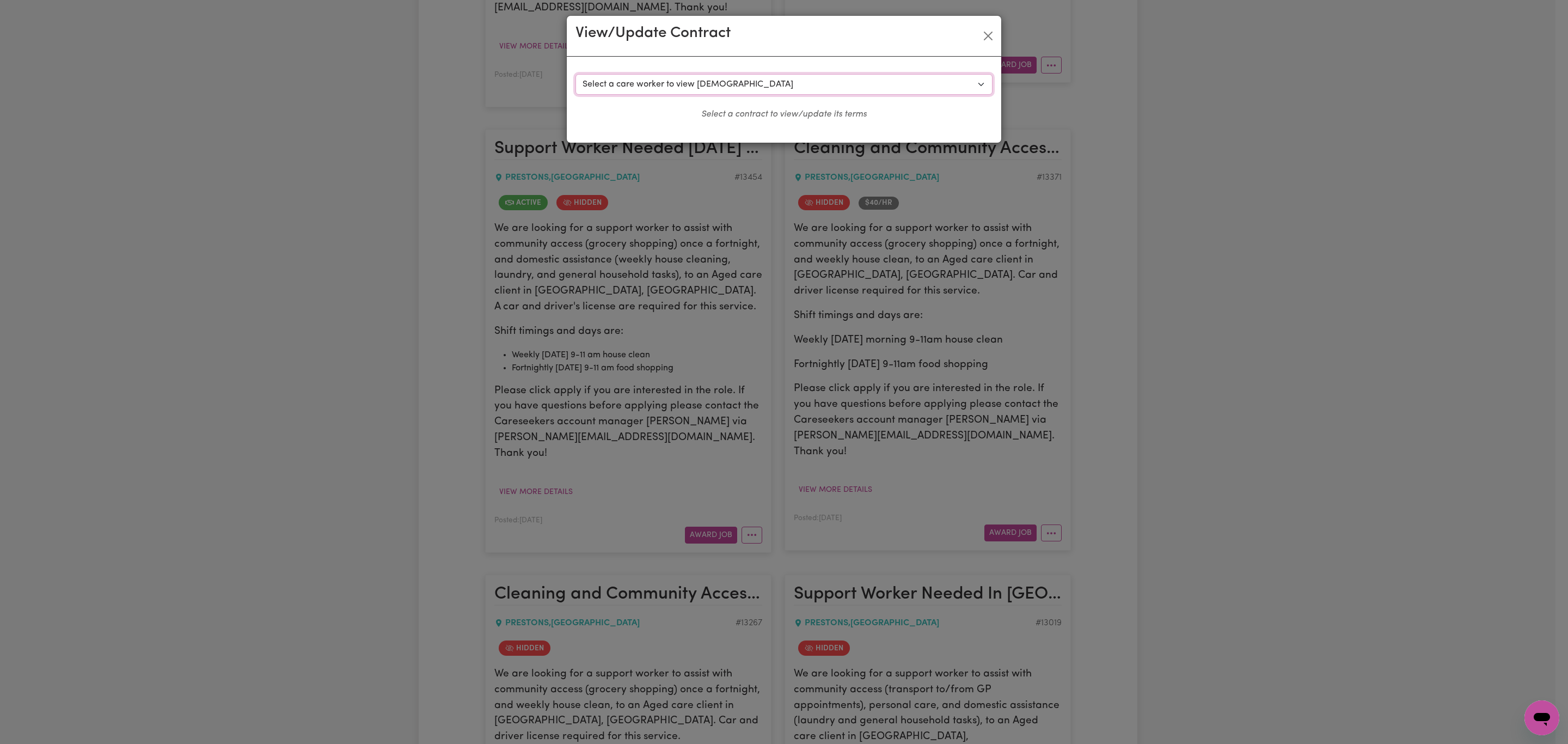
click at [832, 85] on select "Select a care worker to view [DEMOGRAPHIC_DATA] #9731 - [PERSON_NAME] (contract…" at bounding box center [783, 84] width 417 height 21
click at [987, 44] on div "View/Update Contract" at bounding box center [784, 36] width 435 height 41
click at [987, 39] on button "Close" at bounding box center [988, 35] width 17 height 17
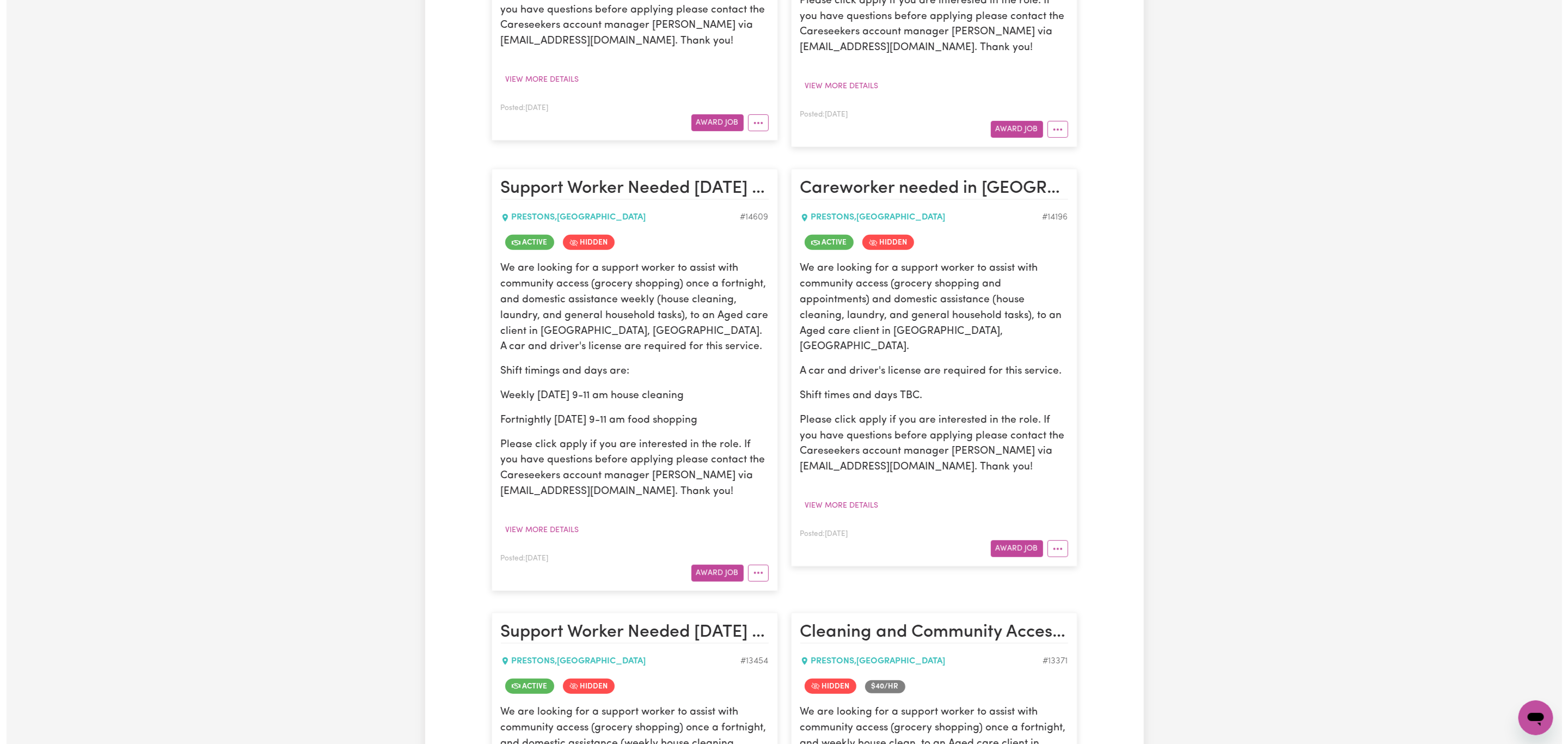
scroll to position [579, 0]
click at [1054, 552] on button "More options" at bounding box center [1051, 548] width 21 height 17
click at [1078, 579] on link "View/Edit Contract" at bounding box center [1094, 574] width 106 height 22
select select "WEEKDAY_DAYTIME"
select select "ASSISTANCE_SELF_CARE"
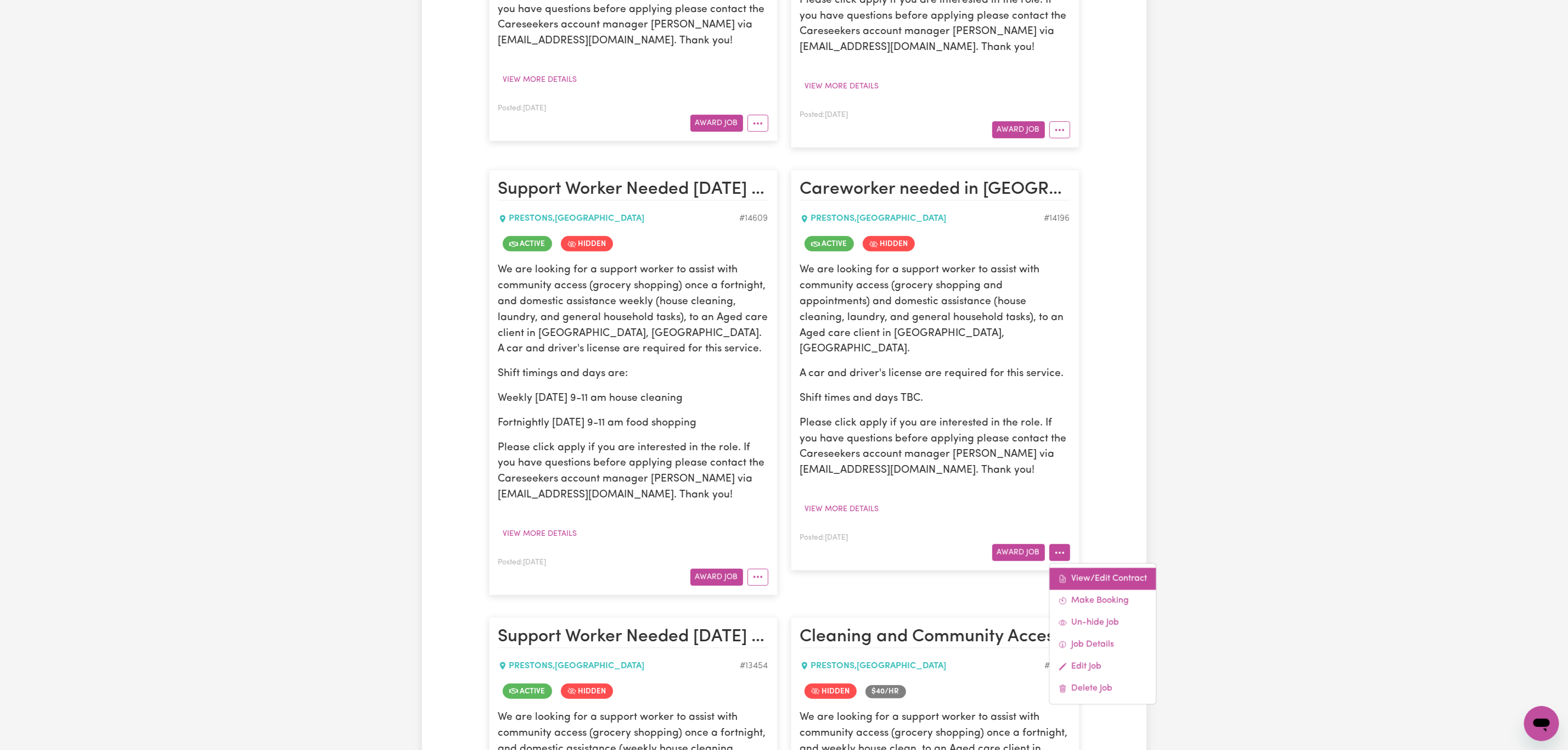
select select "ONE"
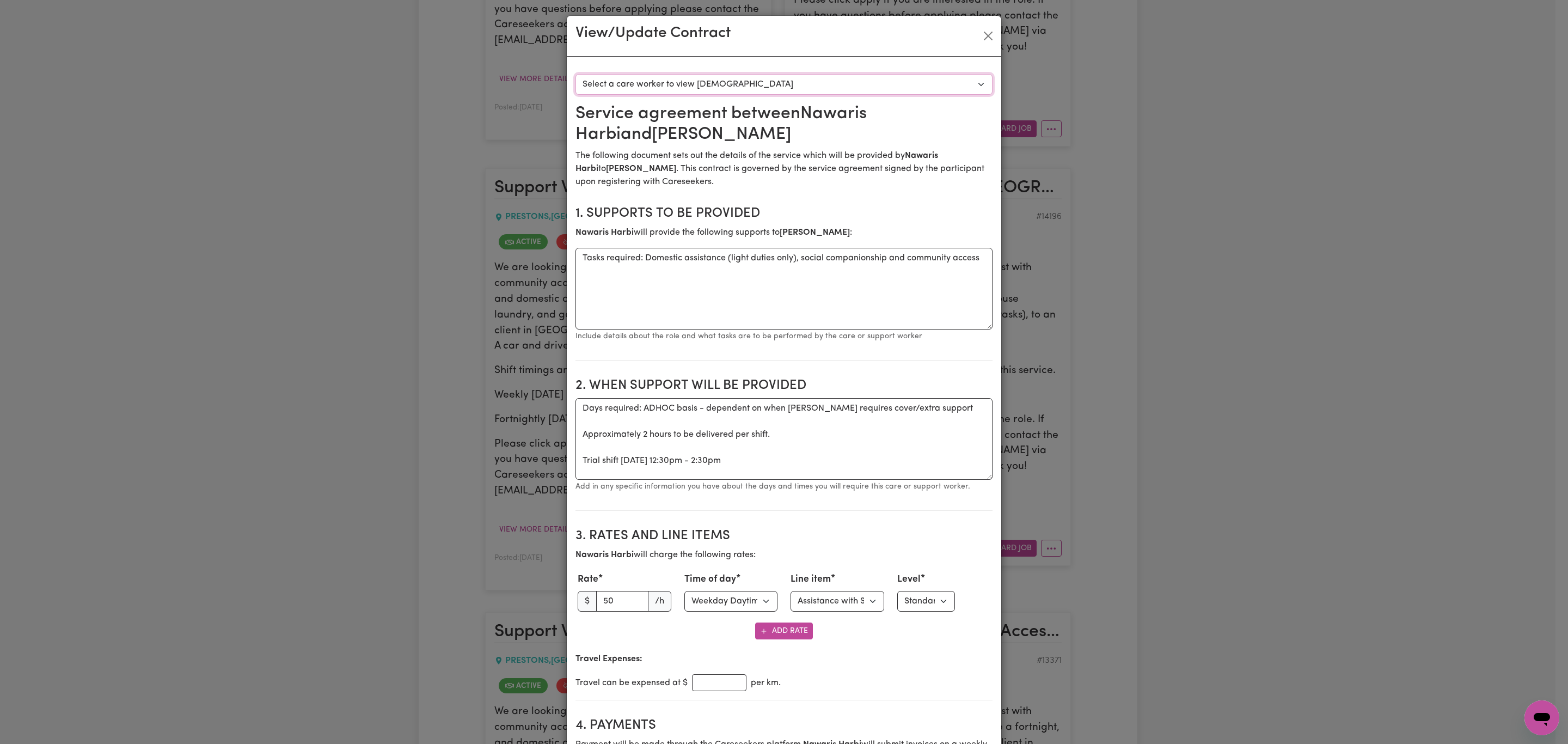
click at [677, 85] on select "Select a care worker to view [DEMOGRAPHIC_DATA] #10220 - Nawaris Harbi (contrac…" at bounding box center [783, 84] width 417 height 21
select select "9832"
click at [575, 74] on select "Select a care worker to view [DEMOGRAPHIC_DATA] #10220 - Nawaris Harbi (contrac…" at bounding box center [783, 84] width 417 height 21
click at [988, 36] on button "Close" at bounding box center [988, 35] width 17 height 17
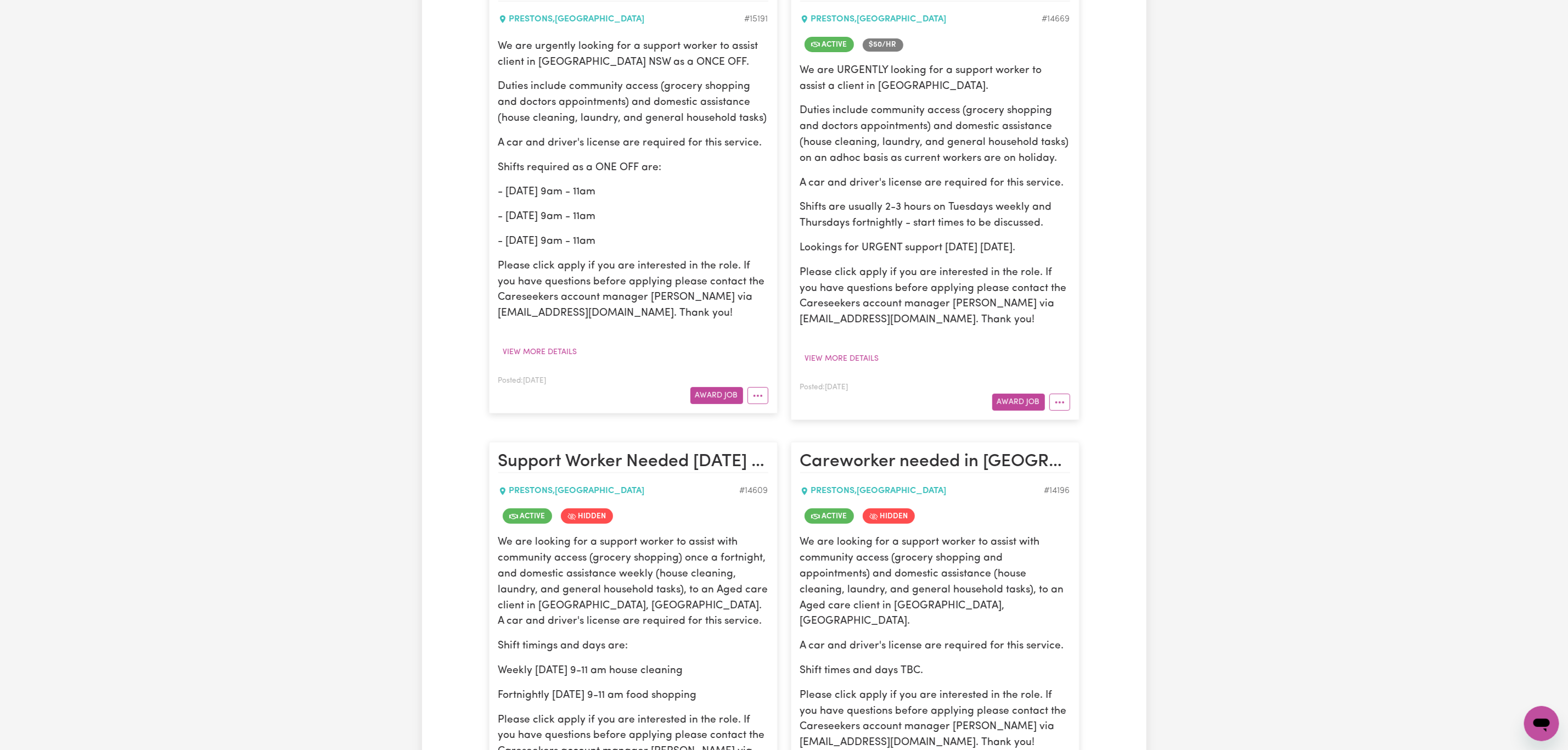
scroll to position [68, 0]
